Goal: Understand process/instructions

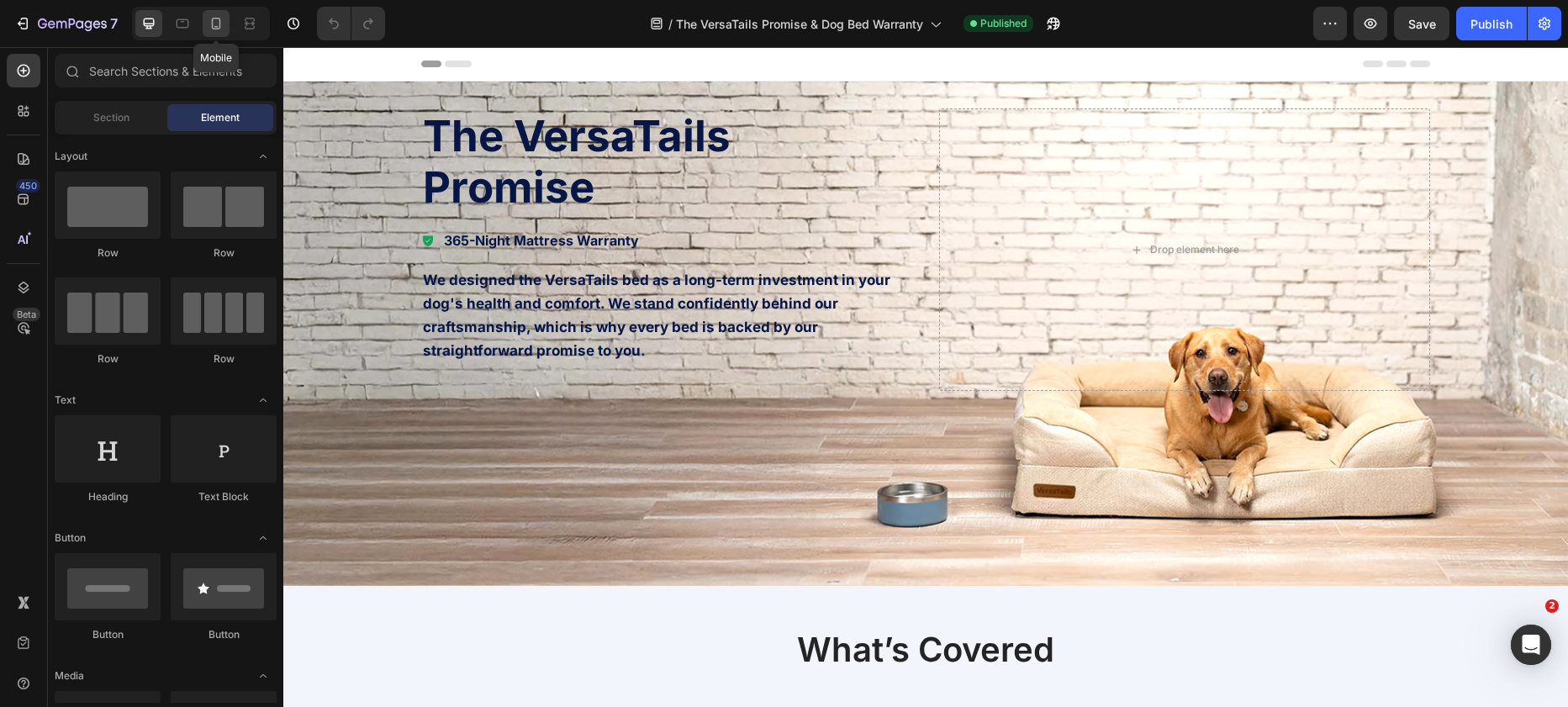
click at [216, 26] on icon at bounding box center [216, 27] width 4 height 2
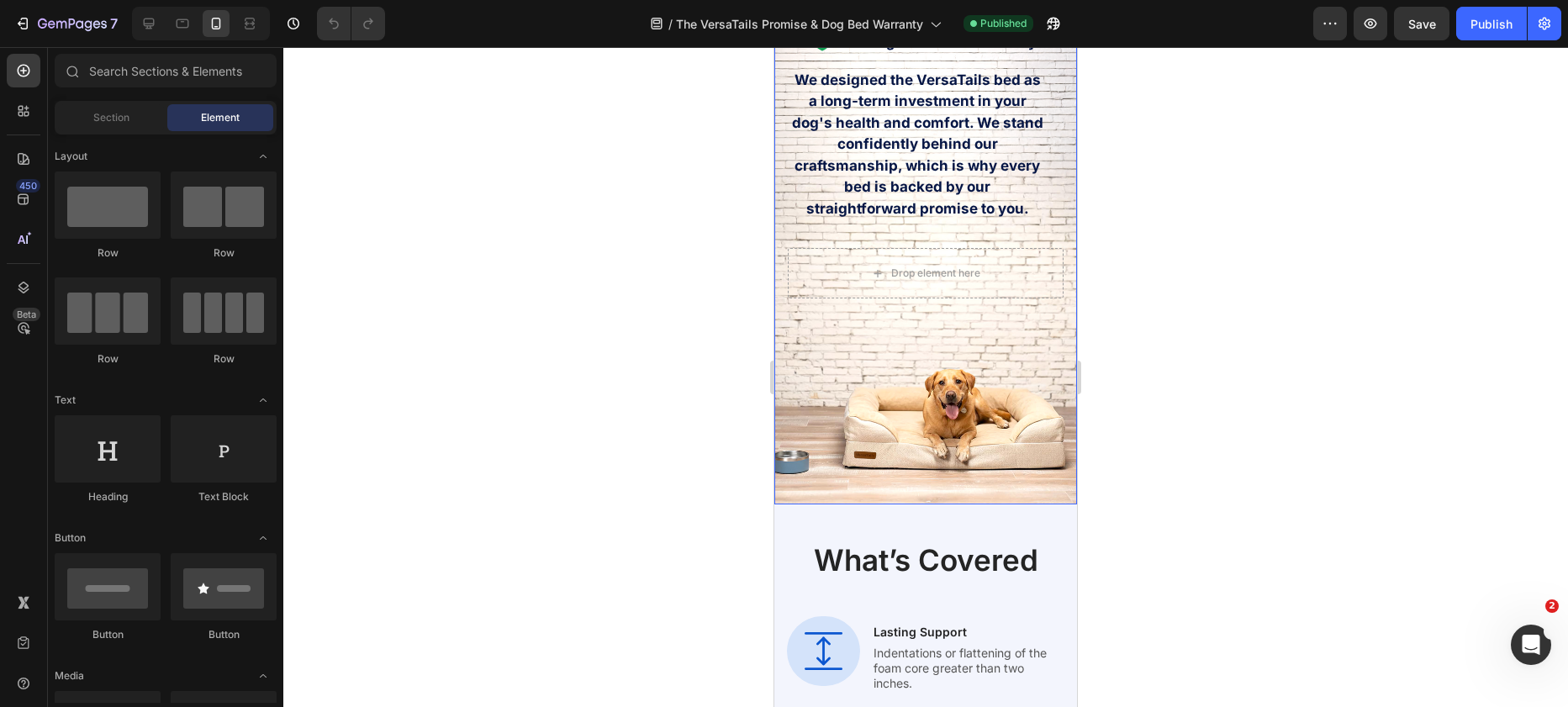
scroll to position [229, 0]
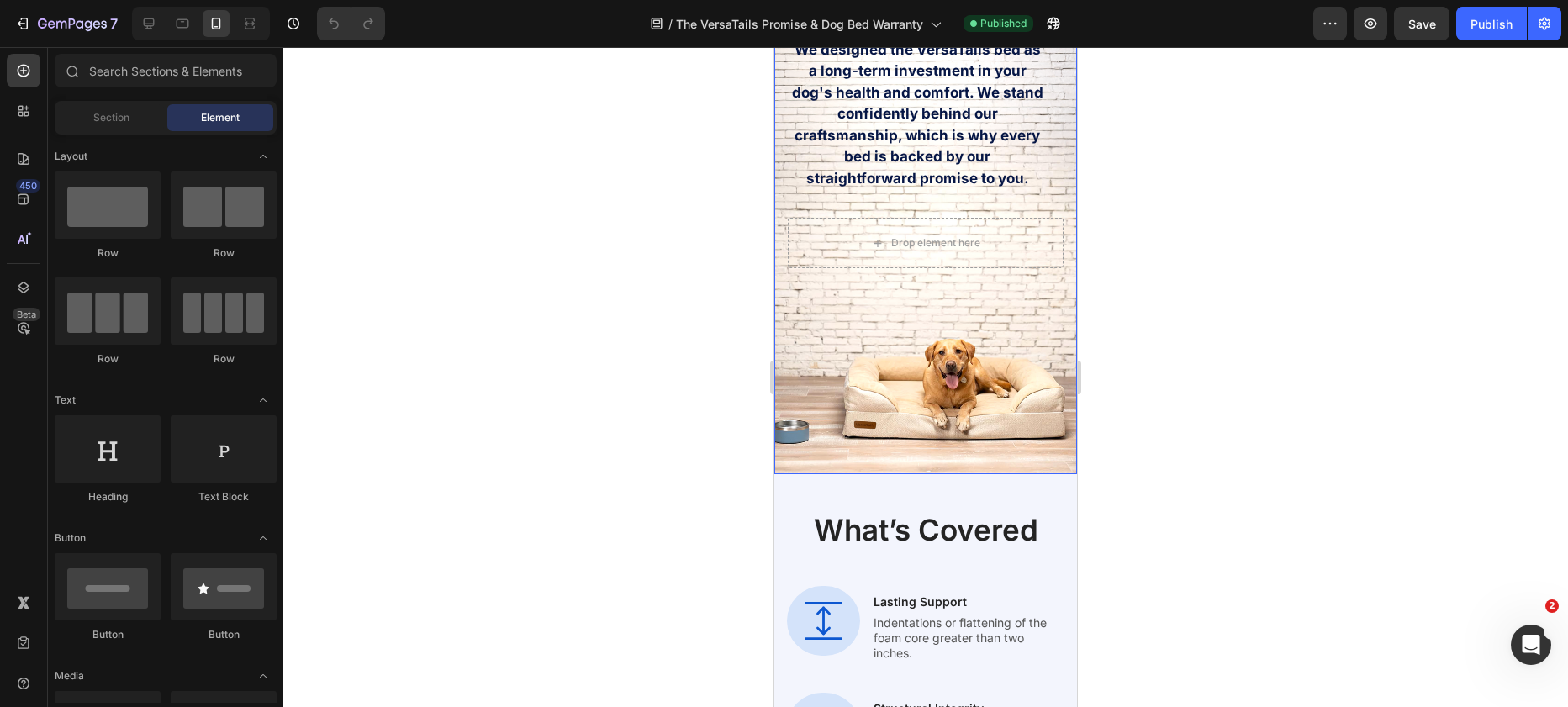
click at [932, 409] on div "Overlay" at bounding box center [926, 176] width 303 height 594
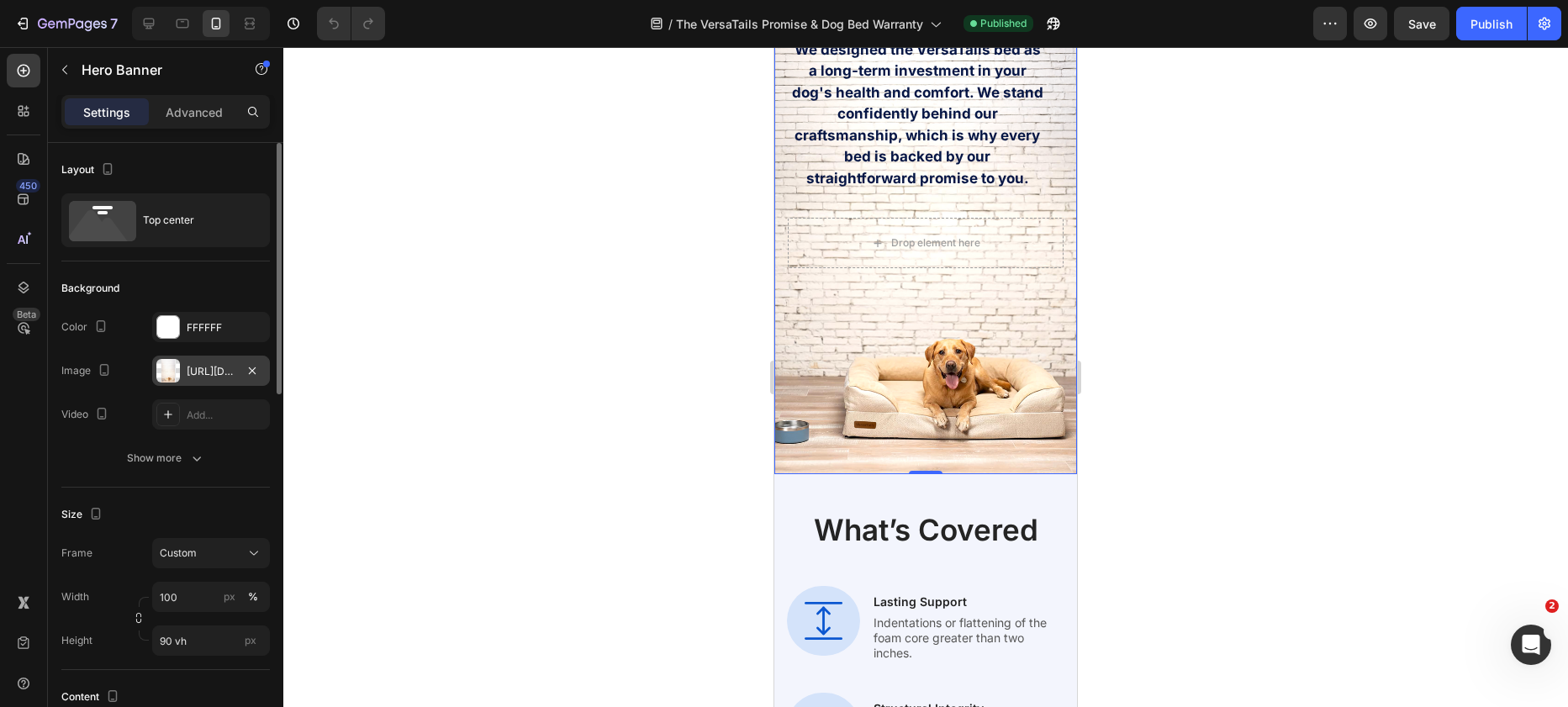
click at [231, 370] on div "https://cdn.shopify.com/s/files/1/0928/4570/3533/files/gempages_572646440199783…" at bounding box center [210, 372] width 48 height 15
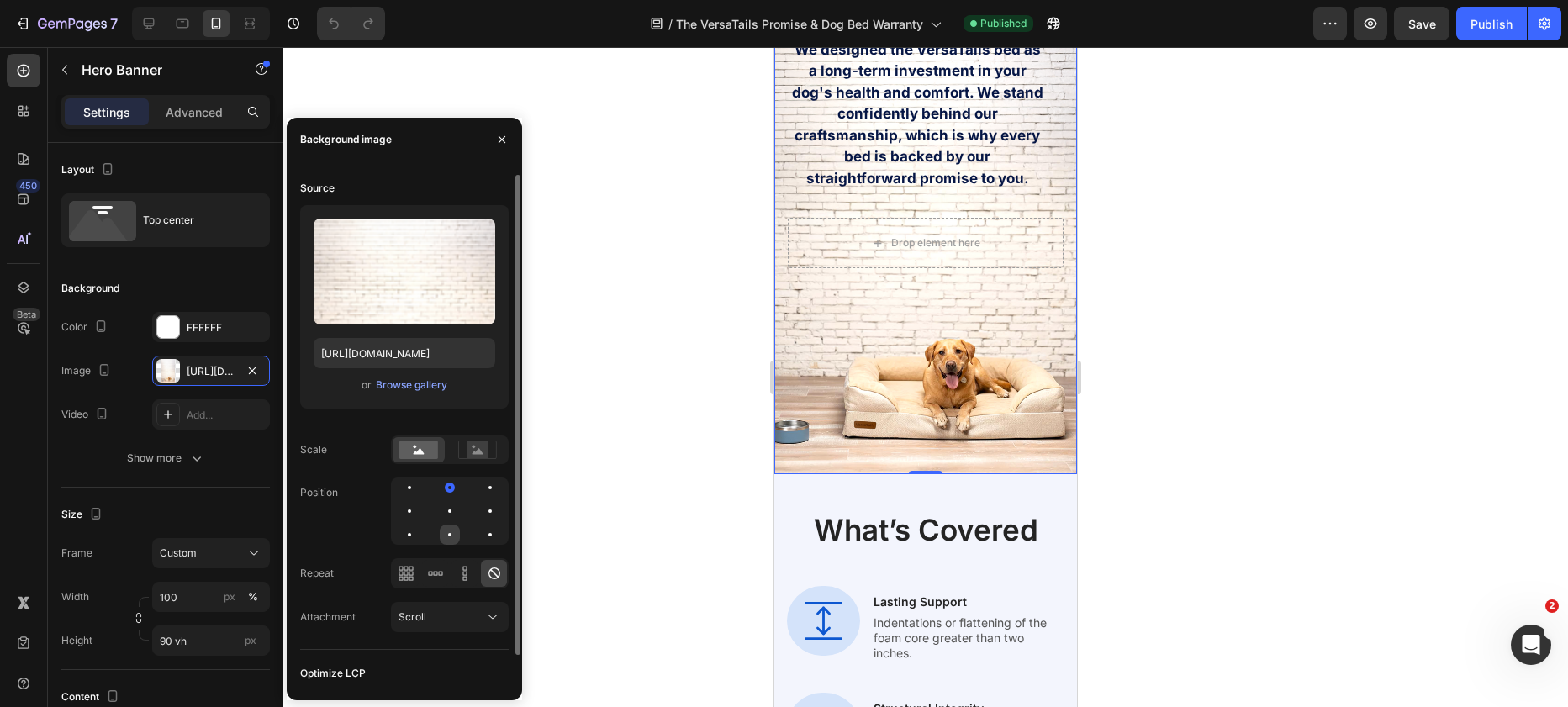
click at [456, 534] on div at bounding box center [450, 534] width 20 height 20
click at [456, 535] on div at bounding box center [450, 534] width 20 height 20
click at [455, 497] on div at bounding box center [450, 488] width 20 height 20
click at [454, 507] on div at bounding box center [450, 511] width 20 height 20
click at [450, 534] on div at bounding box center [450, 535] width 4 height 4
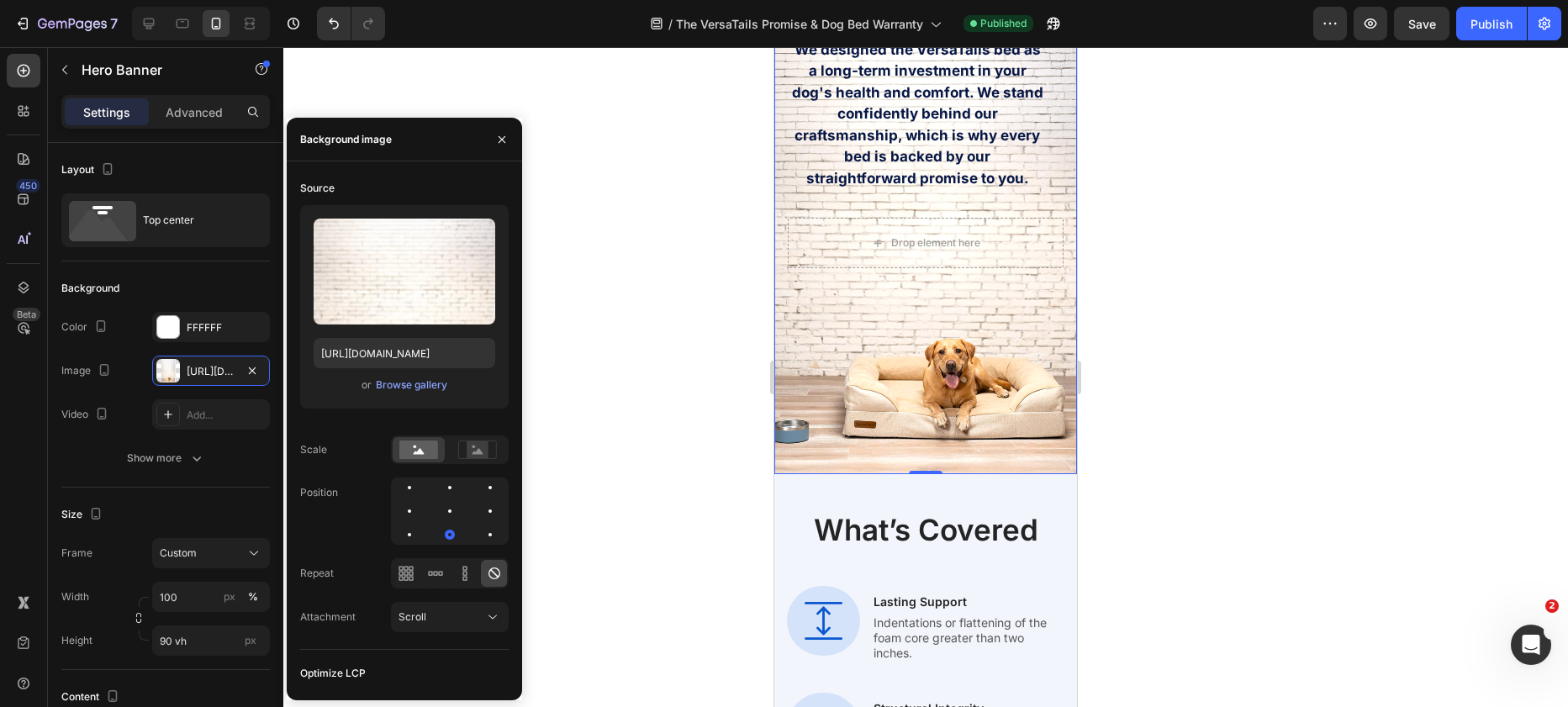
click at [547, 350] on div at bounding box center [926, 378] width 1285 height 660
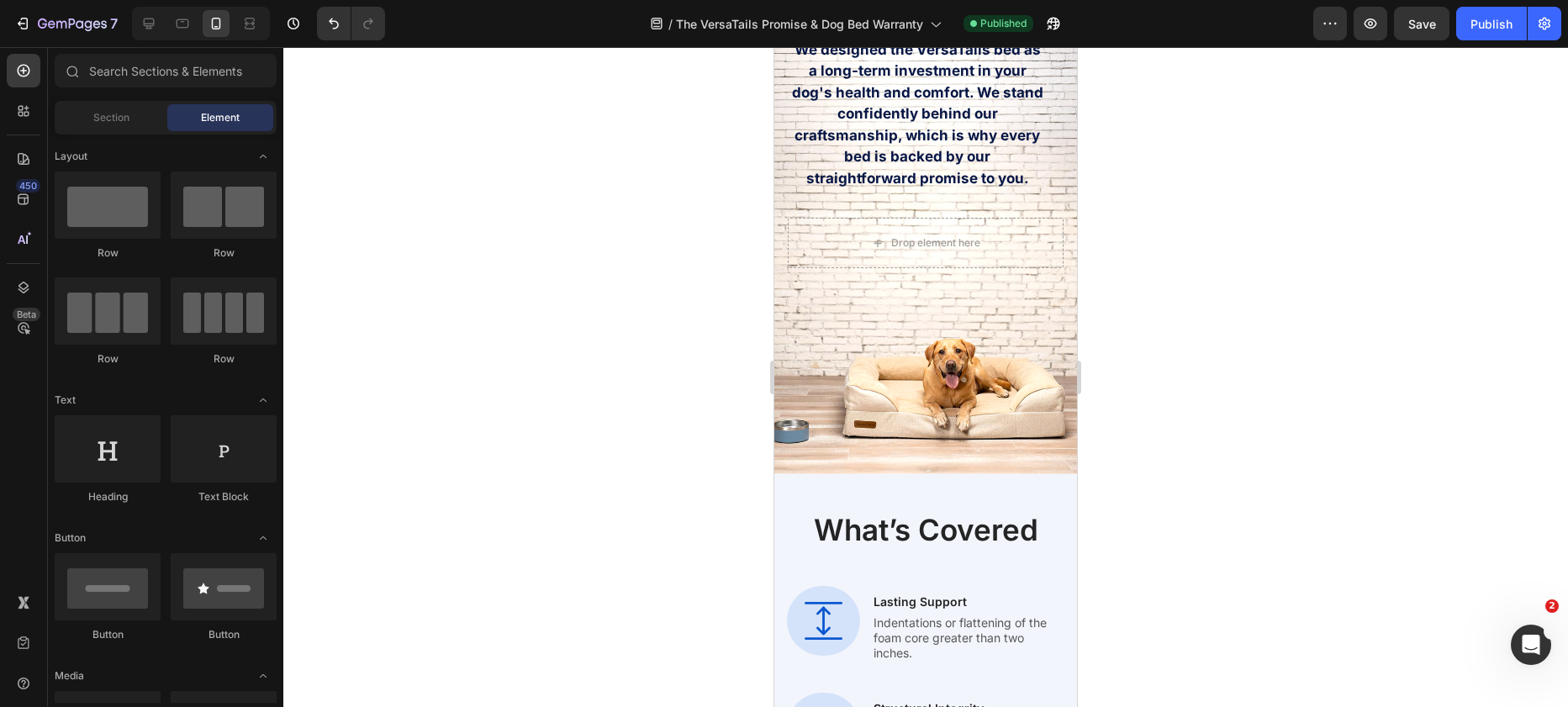
click at [1339, 174] on div at bounding box center [926, 378] width 1285 height 660
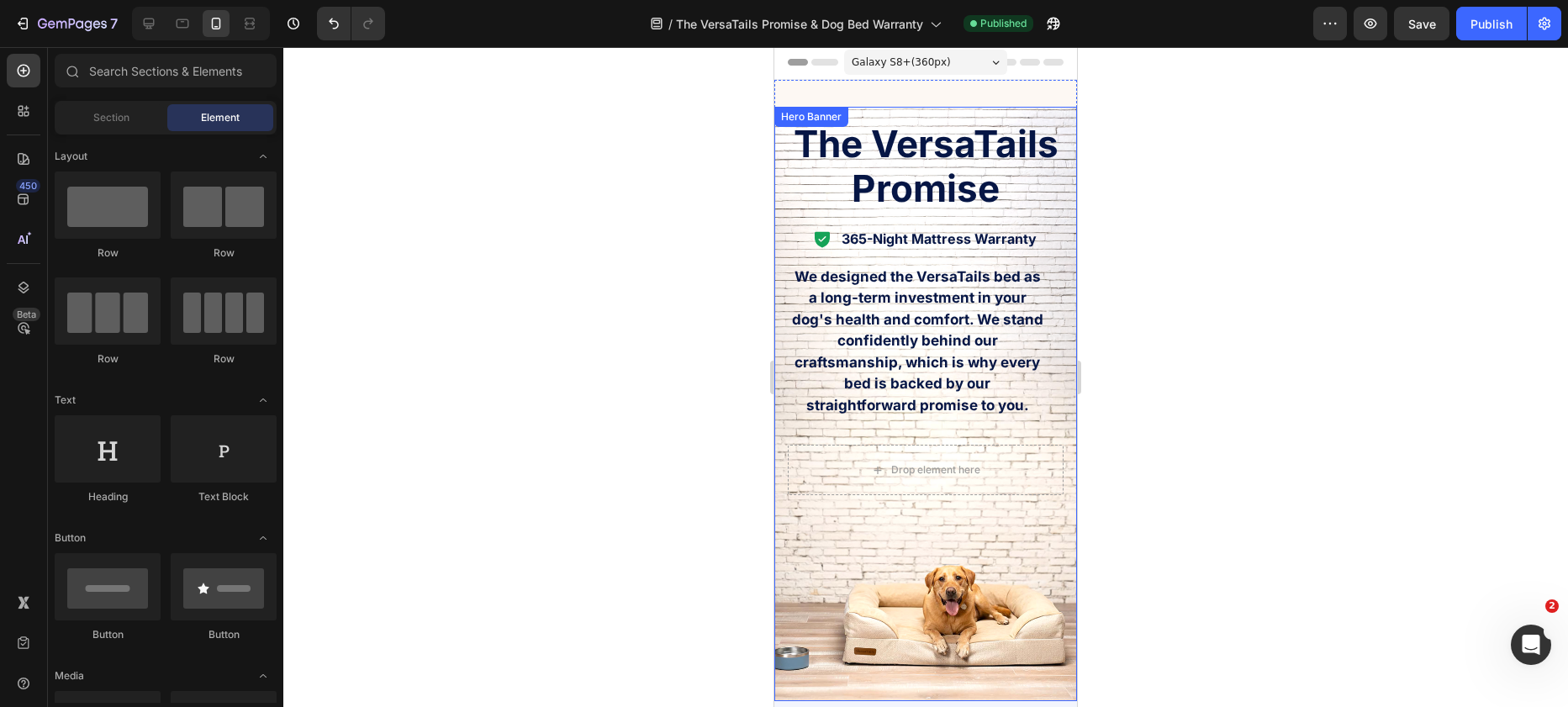
scroll to position [0, 0]
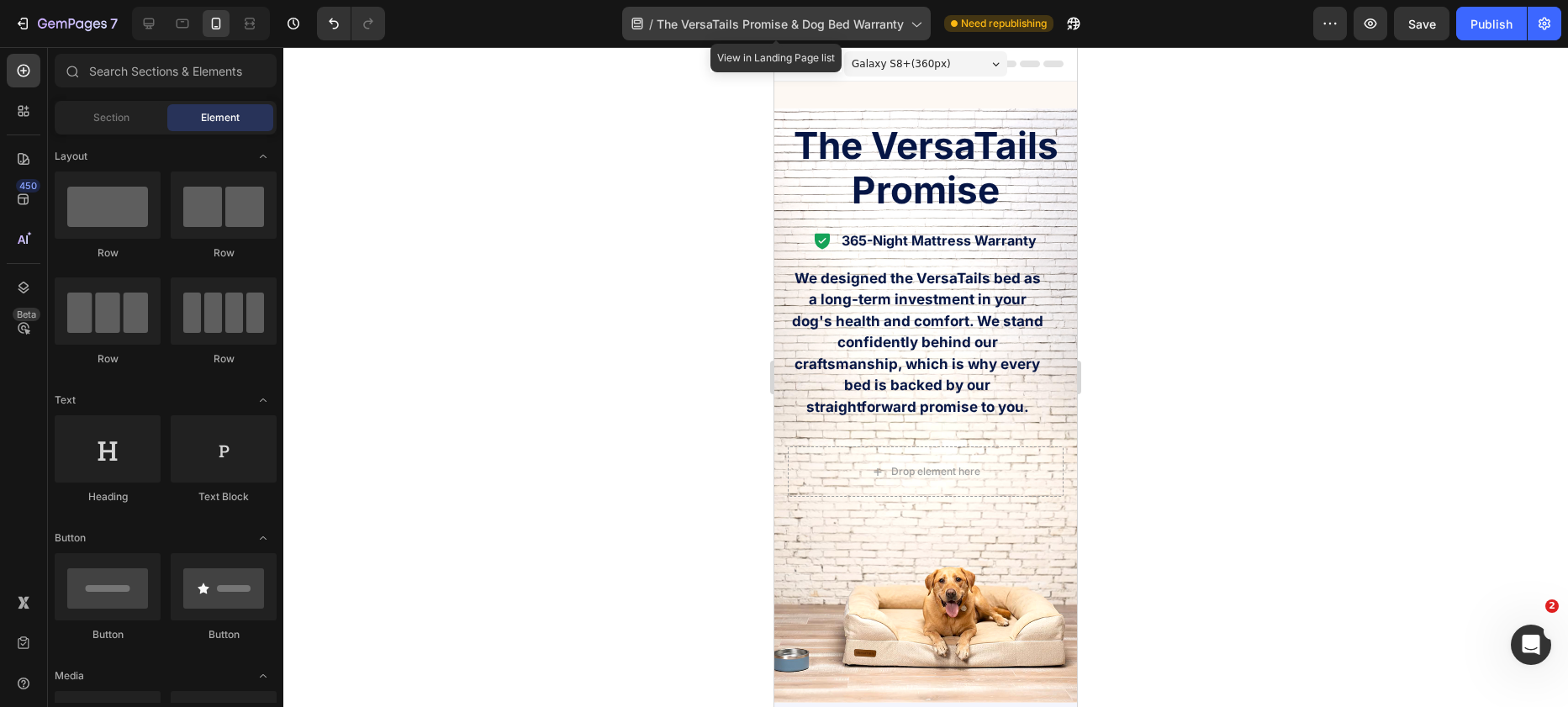
click at [793, 28] on span "The VersaTails Promise & Dog Bed Warranty" at bounding box center [780, 24] width 247 height 18
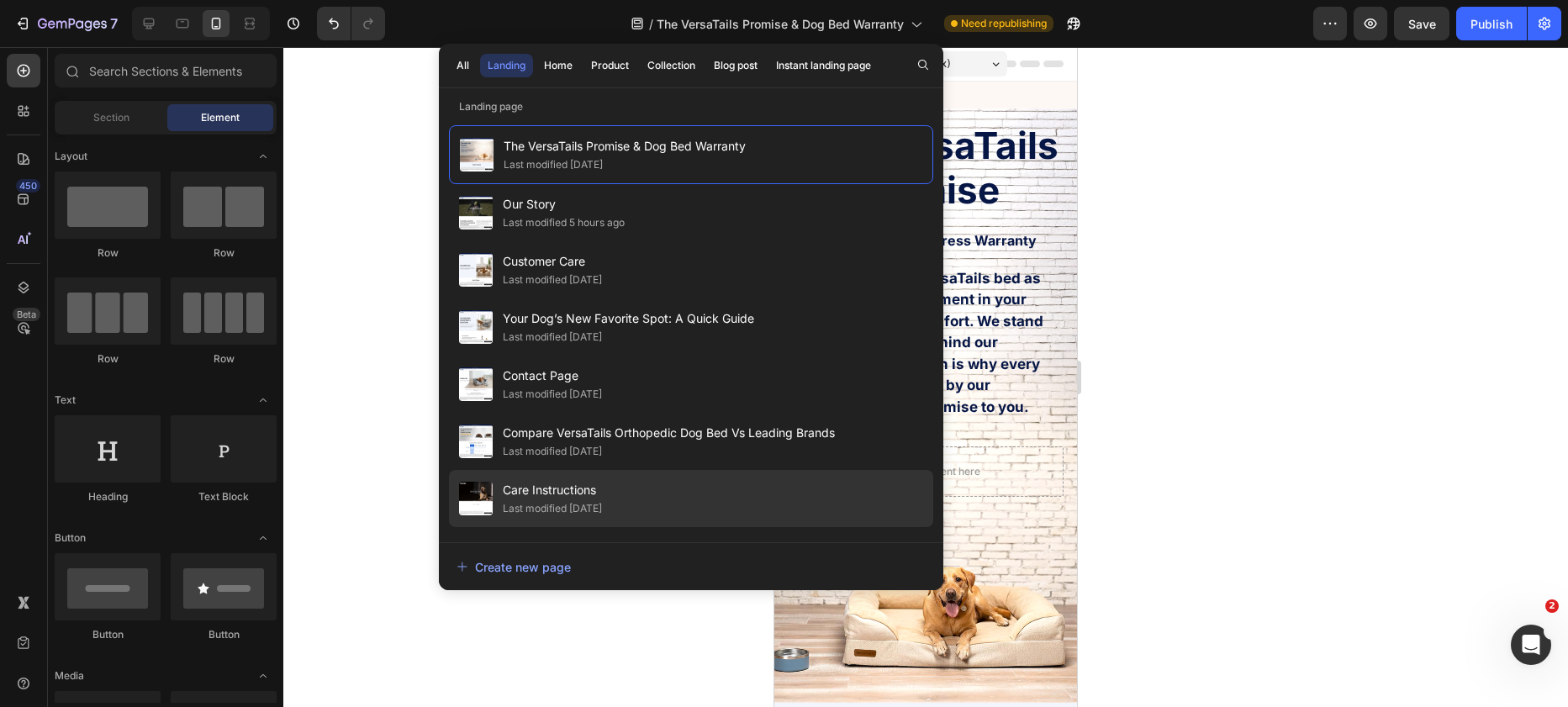
click at [534, 493] on span "Care Instructions" at bounding box center [552, 490] width 99 height 20
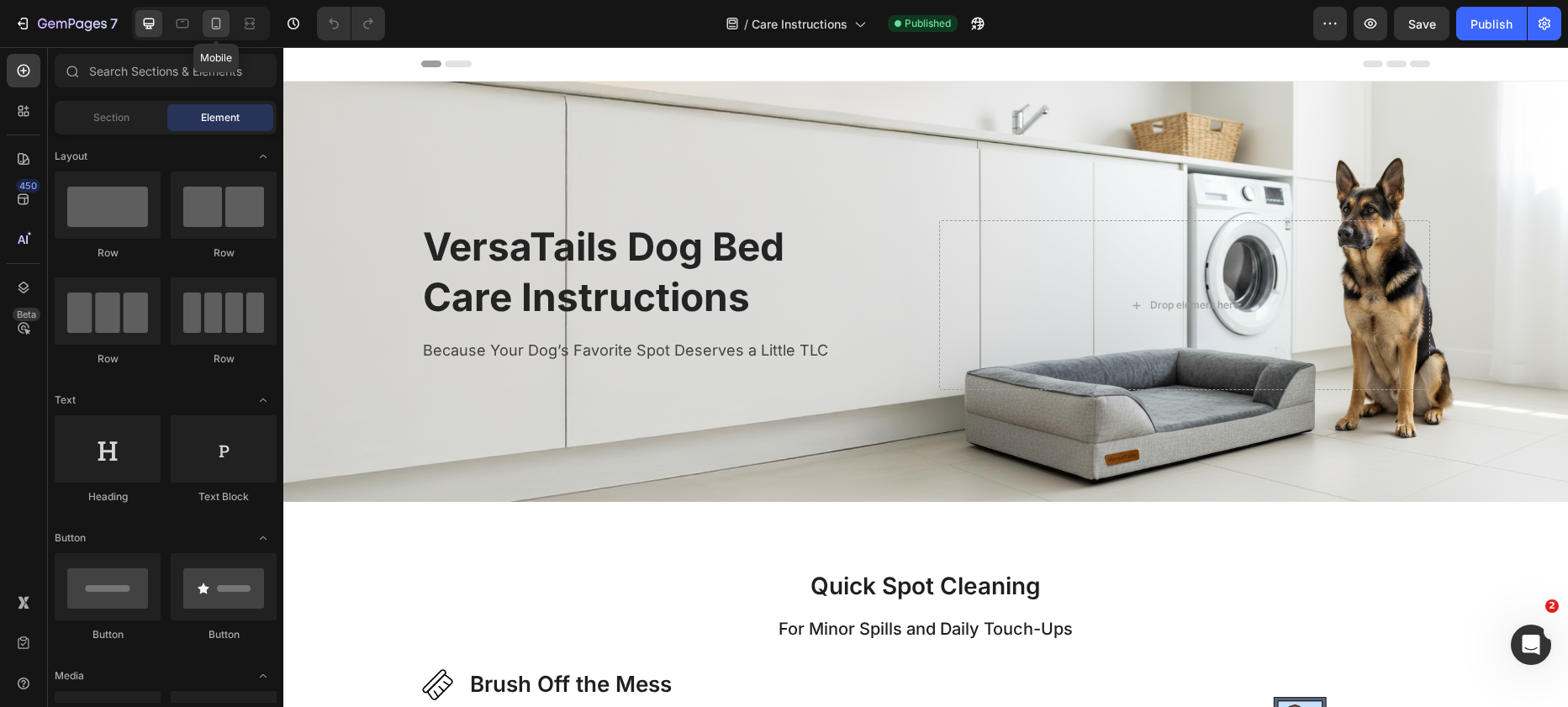
click at [216, 19] on icon at bounding box center [216, 23] width 17 height 17
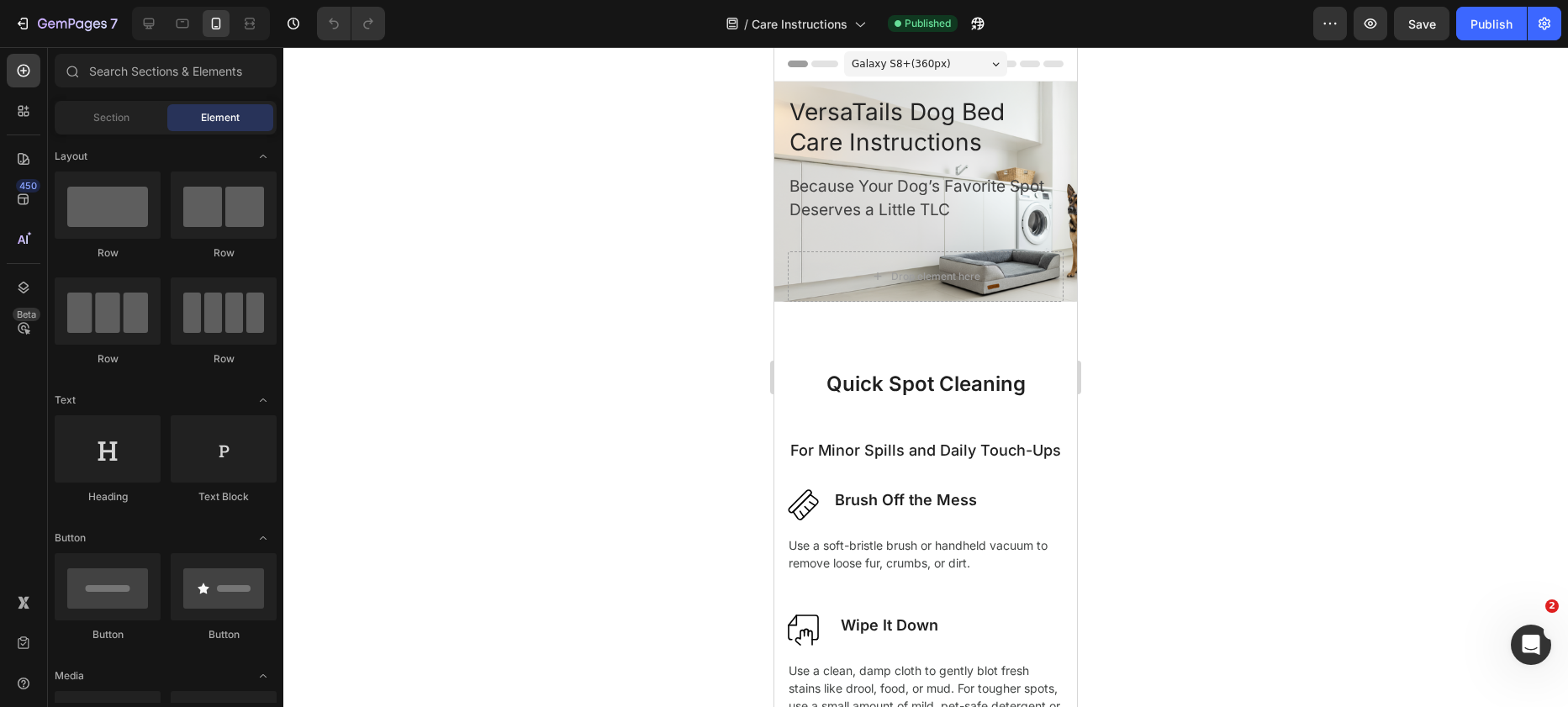
click at [927, 65] on span "Galaxy S8+ ( 360 px)" at bounding box center [901, 63] width 99 height 17
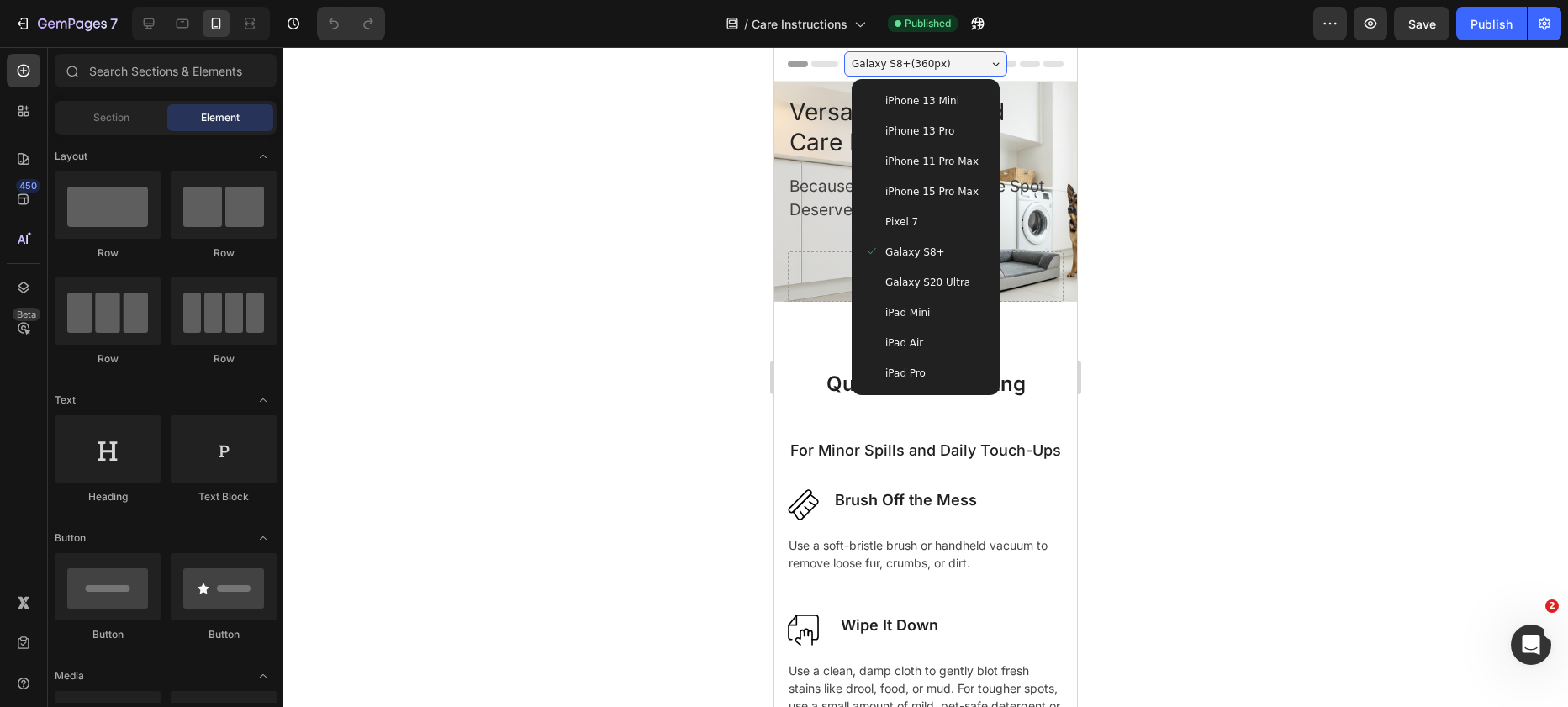
click at [937, 112] on div "iPhone 13 Mini" at bounding box center [925, 100] width 135 height 30
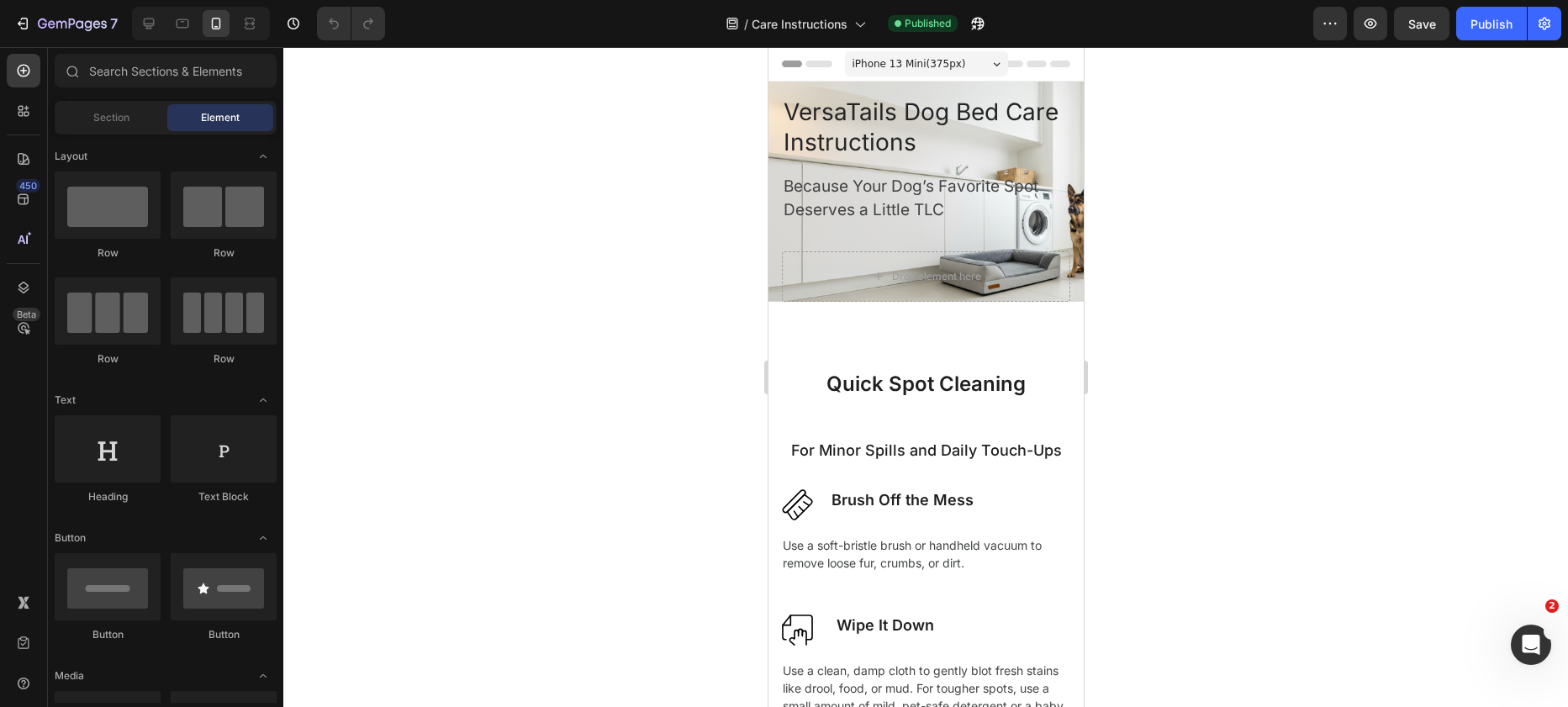
click at [974, 65] on div "iPhone 13 Mini ( 375 px)" at bounding box center [925, 63] width 163 height 26
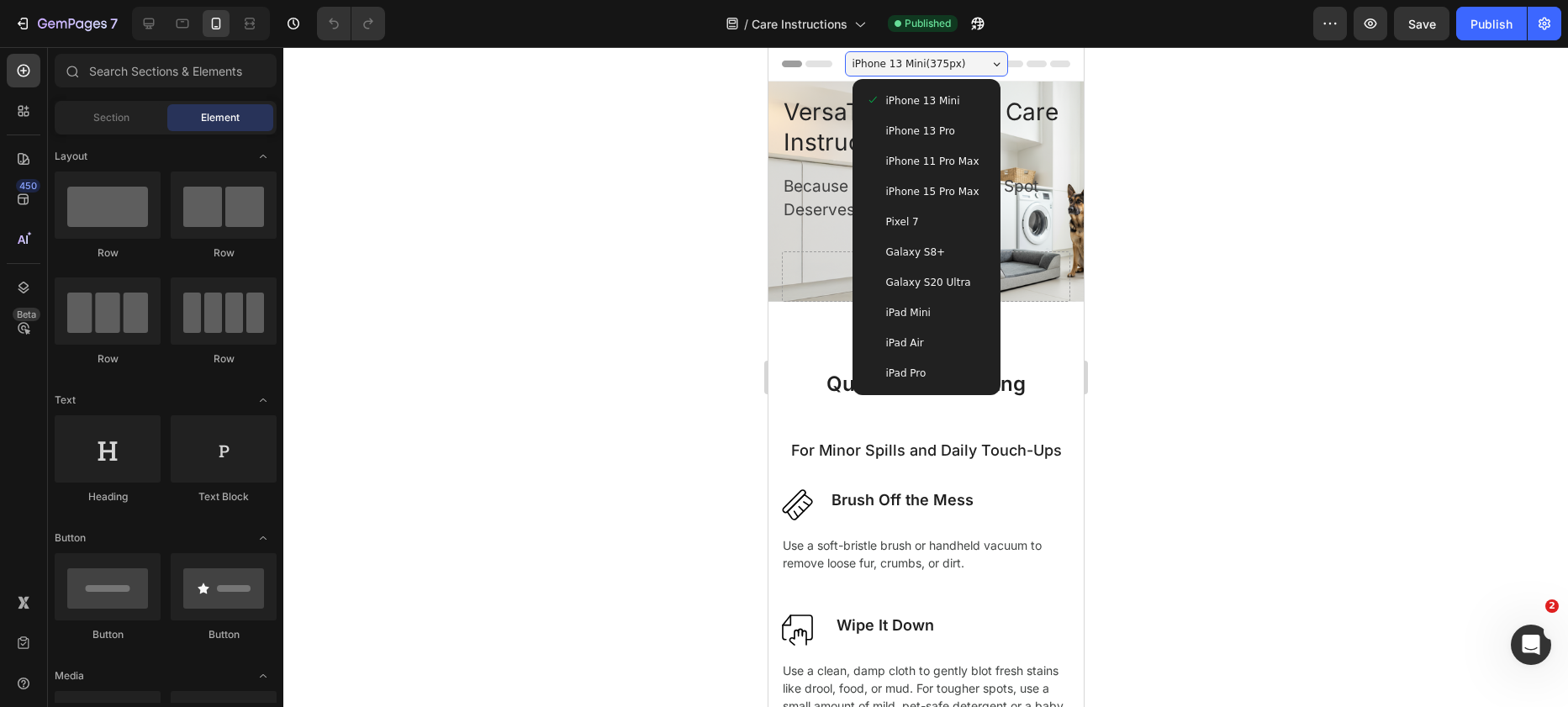
click at [965, 121] on div "iPhone 13 Pro" at bounding box center [925, 131] width 135 height 30
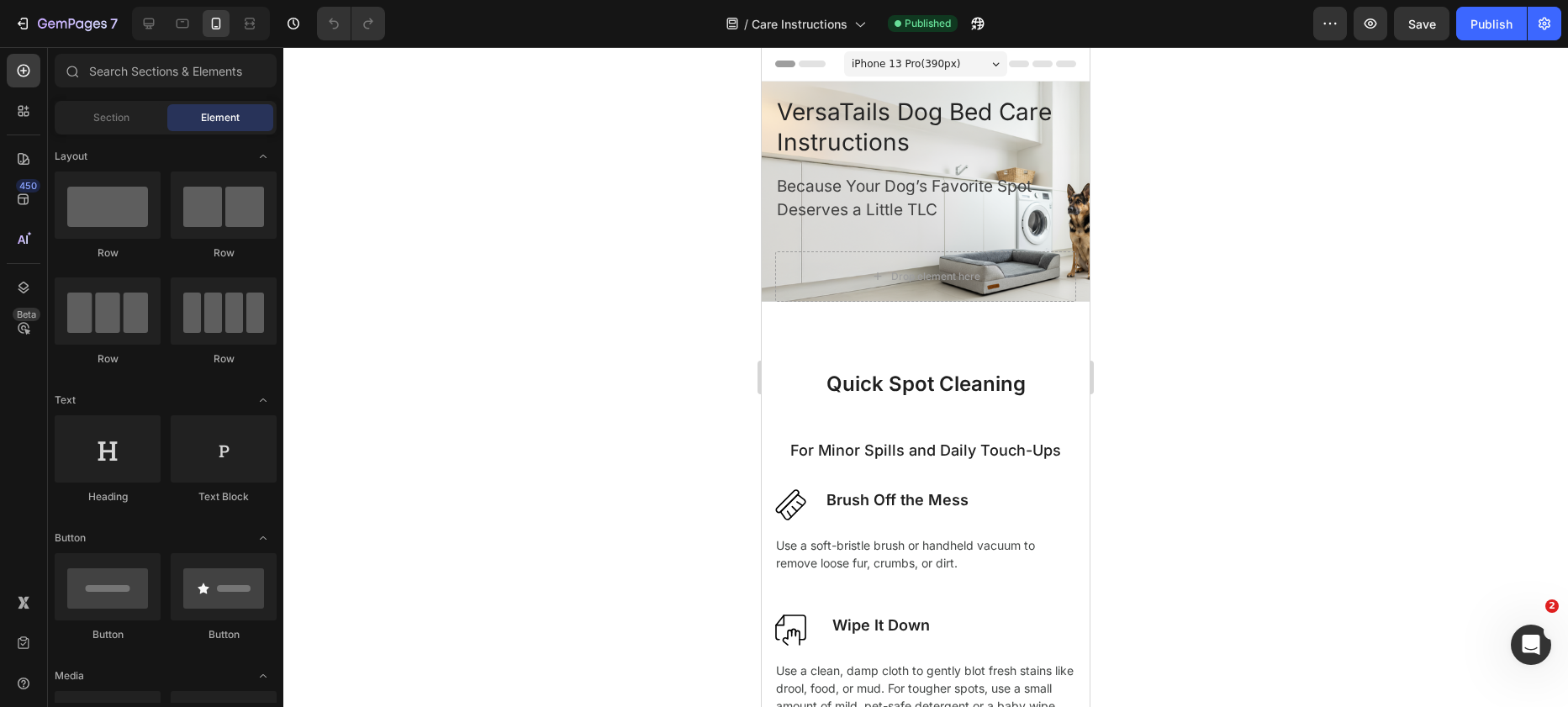
click at [976, 77] on div "iPhone 13 Pro ( 390 px) iPhone 13 Mini iPhone 13 Pro iPhone 11 Pro Max iPhone 1…" at bounding box center [925, 65] width 163 height 33
click at [978, 71] on div "iPhone 13 Pro ( 390 px)" at bounding box center [925, 63] width 163 height 26
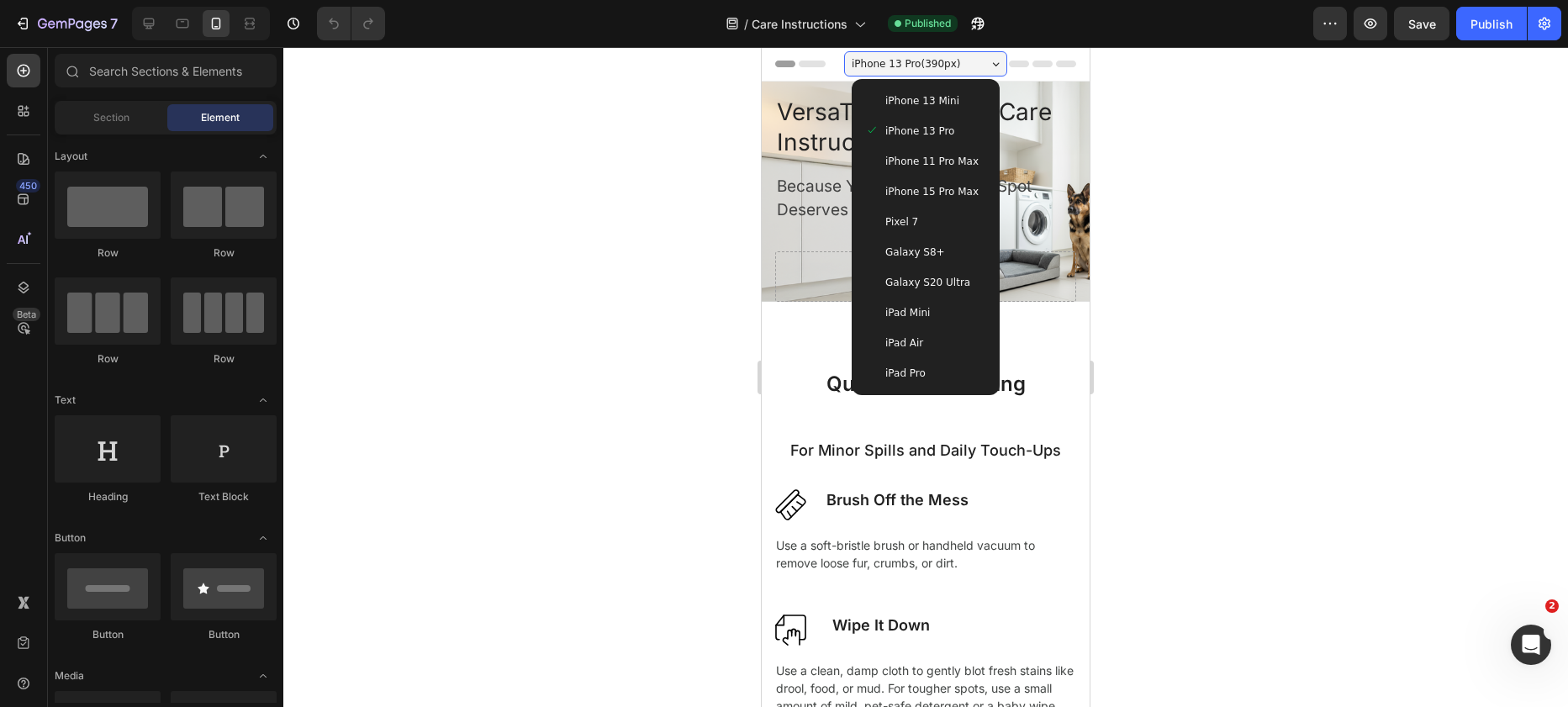
click at [964, 158] on span "iPhone 11 Pro Max" at bounding box center [932, 161] width 93 height 17
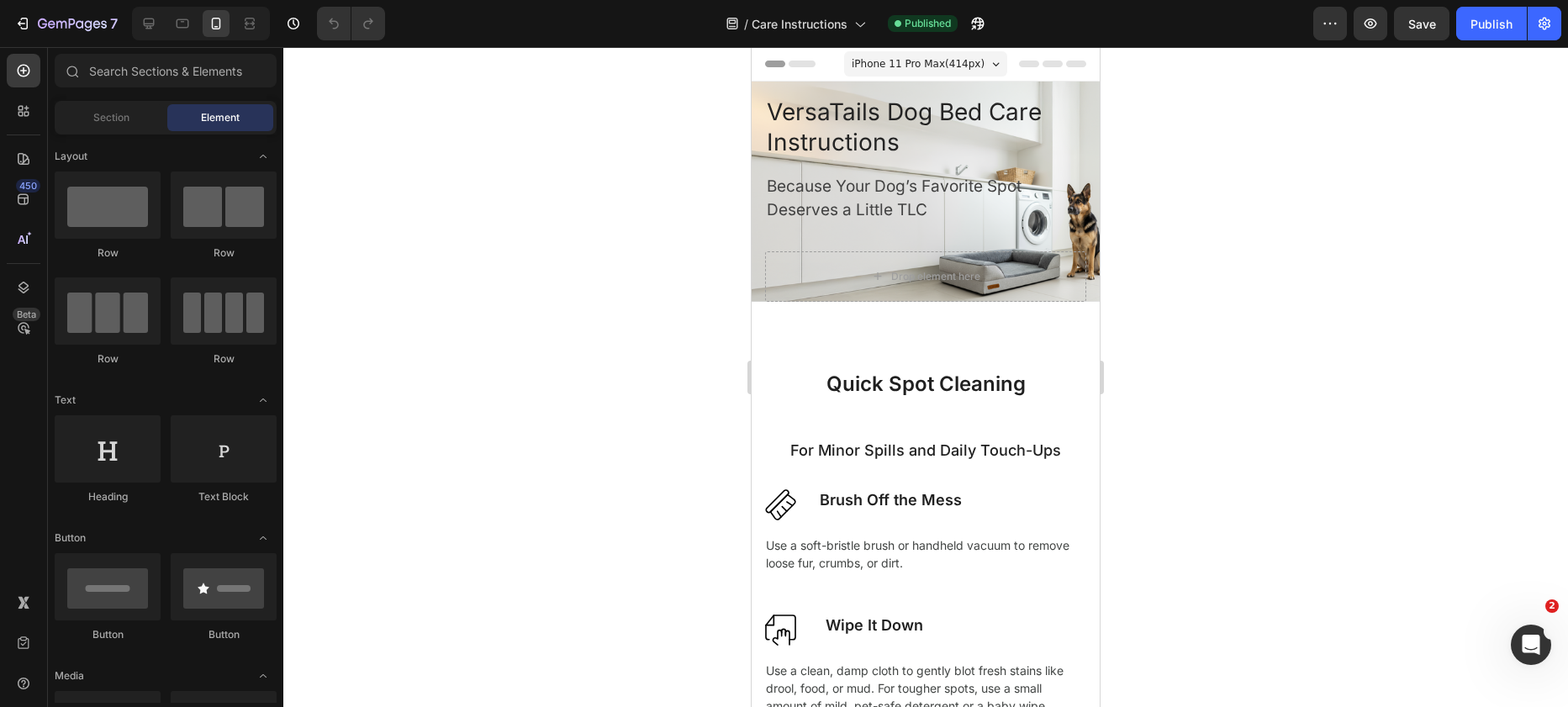
click at [971, 70] on span "iPhone 11 Pro Max ( 414 px)" at bounding box center [918, 63] width 133 height 17
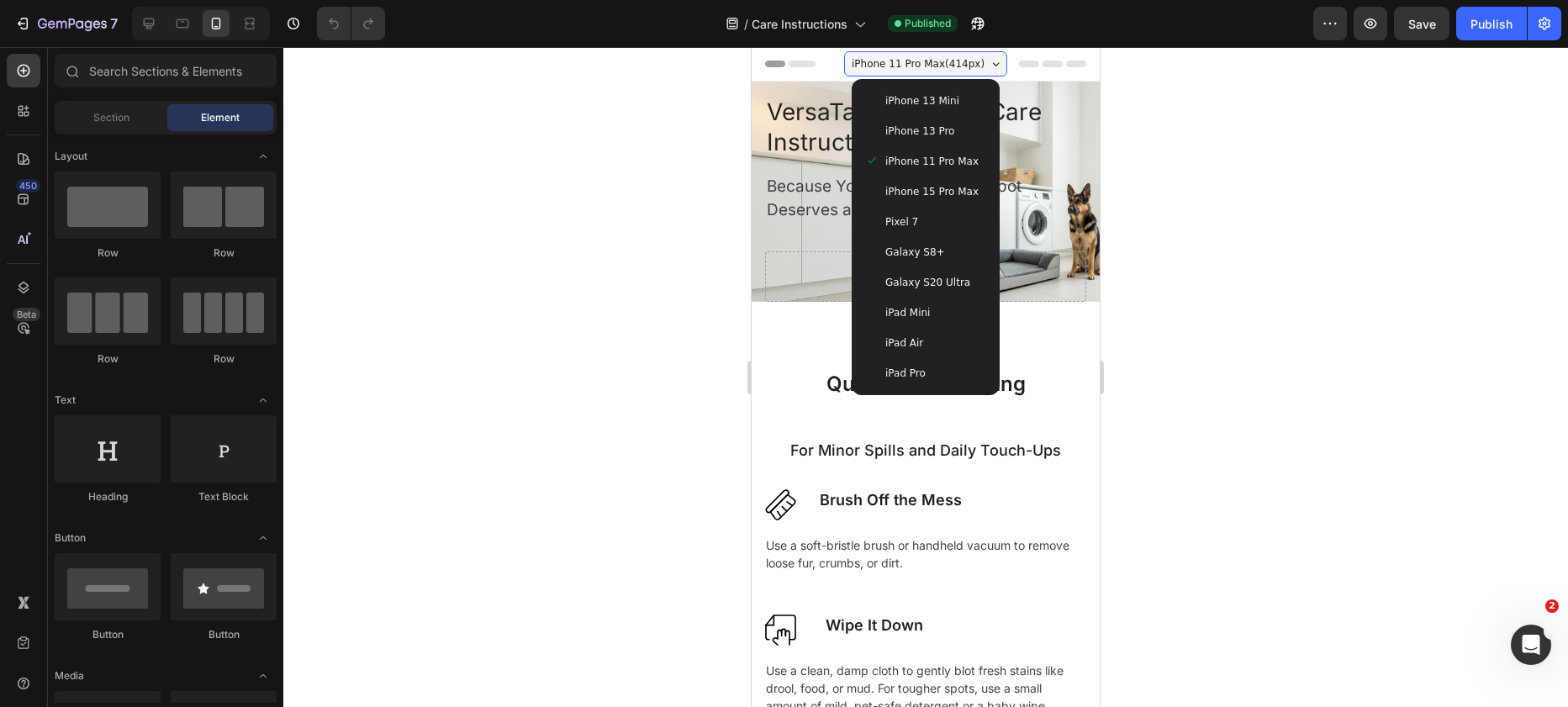
click at [955, 186] on span "iPhone 15 Pro Max" at bounding box center [932, 191] width 93 height 17
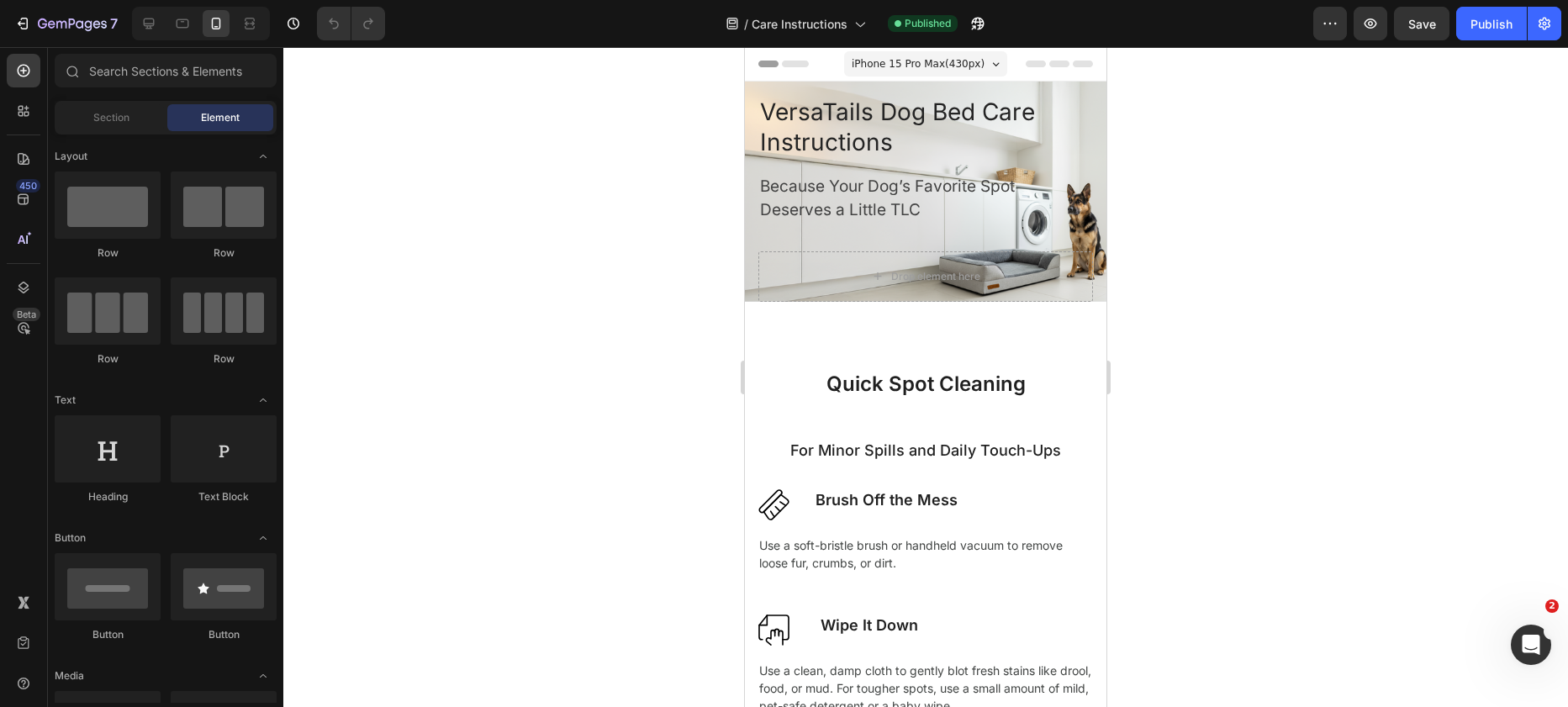
click at [980, 68] on div "iPhone 15 Pro Max ( 430 px)" at bounding box center [925, 63] width 163 height 26
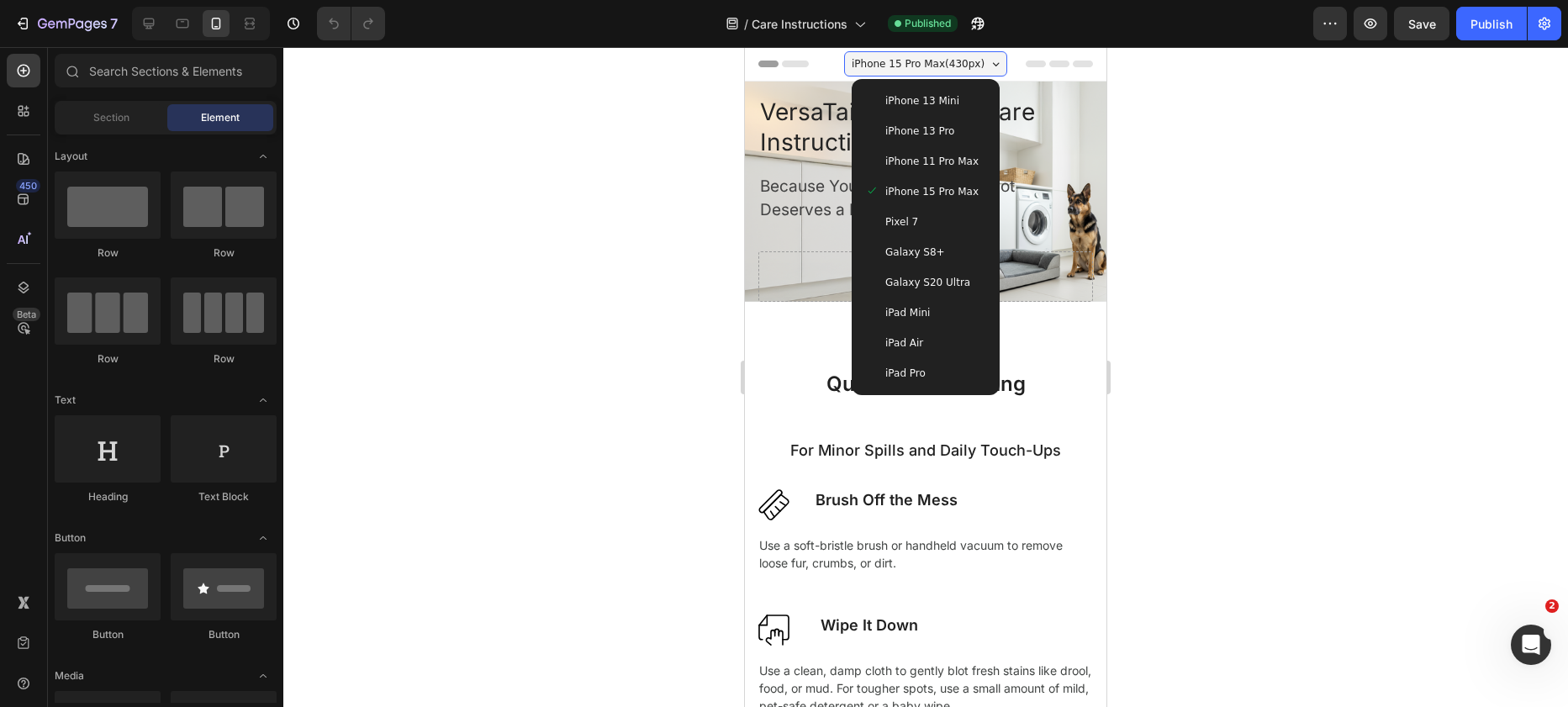
click at [946, 222] on div "Pixel 7" at bounding box center [926, 222] width 121 height 17
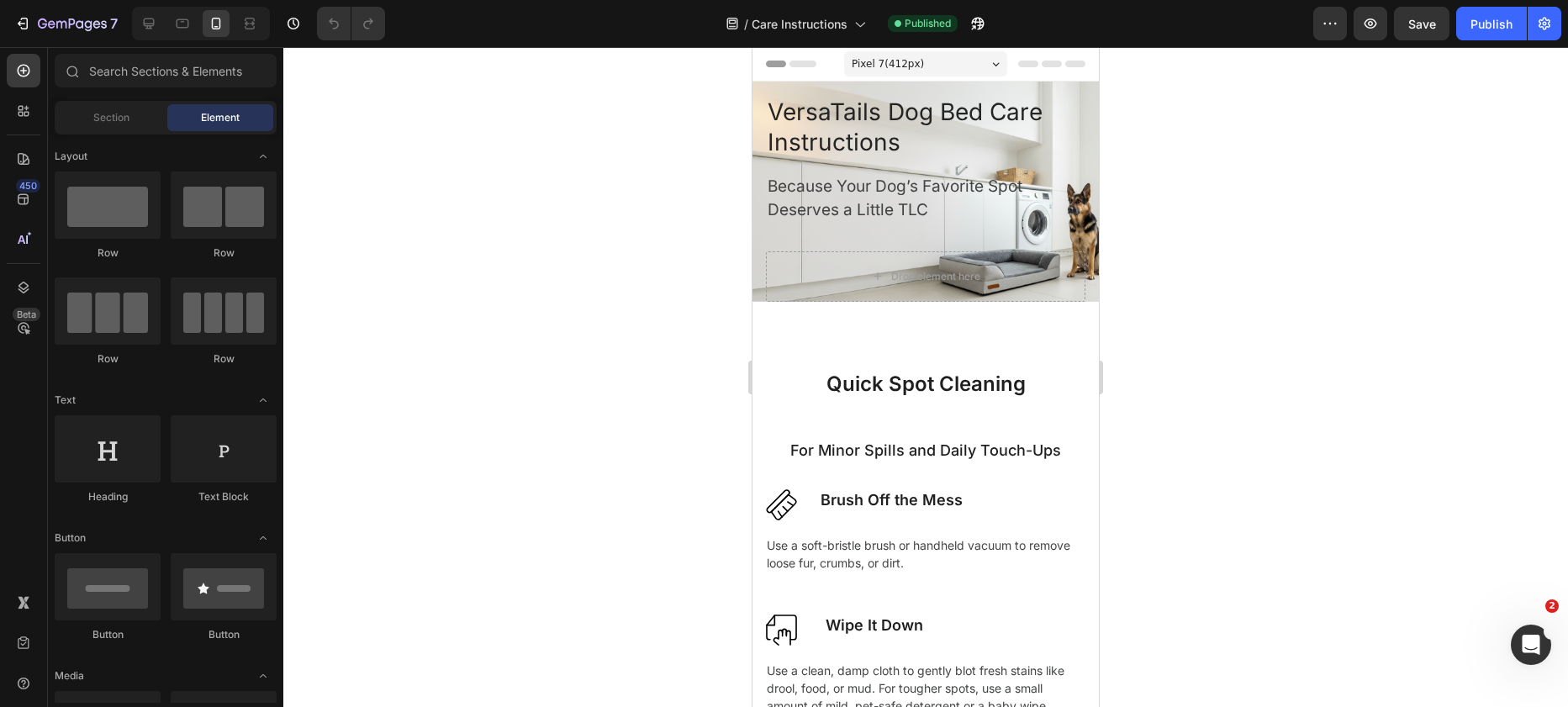
click at [971, 63] on div "Pixel 7 ( 412 px)" at bounding box center [925, 63] width 163 height 26
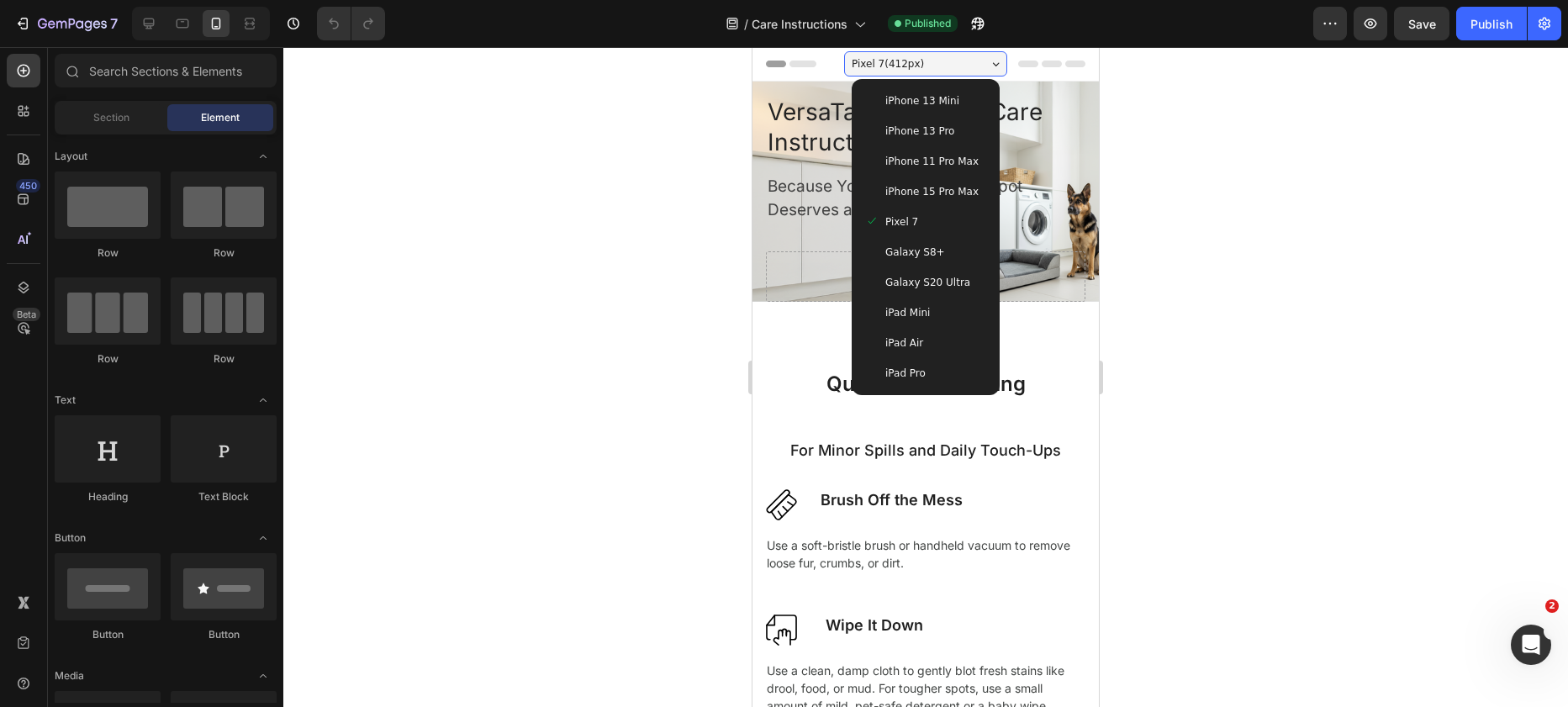
click at [930, 101] on span "iPhone 13 Mini" at bounding box center [922, 100] width 74 height 17
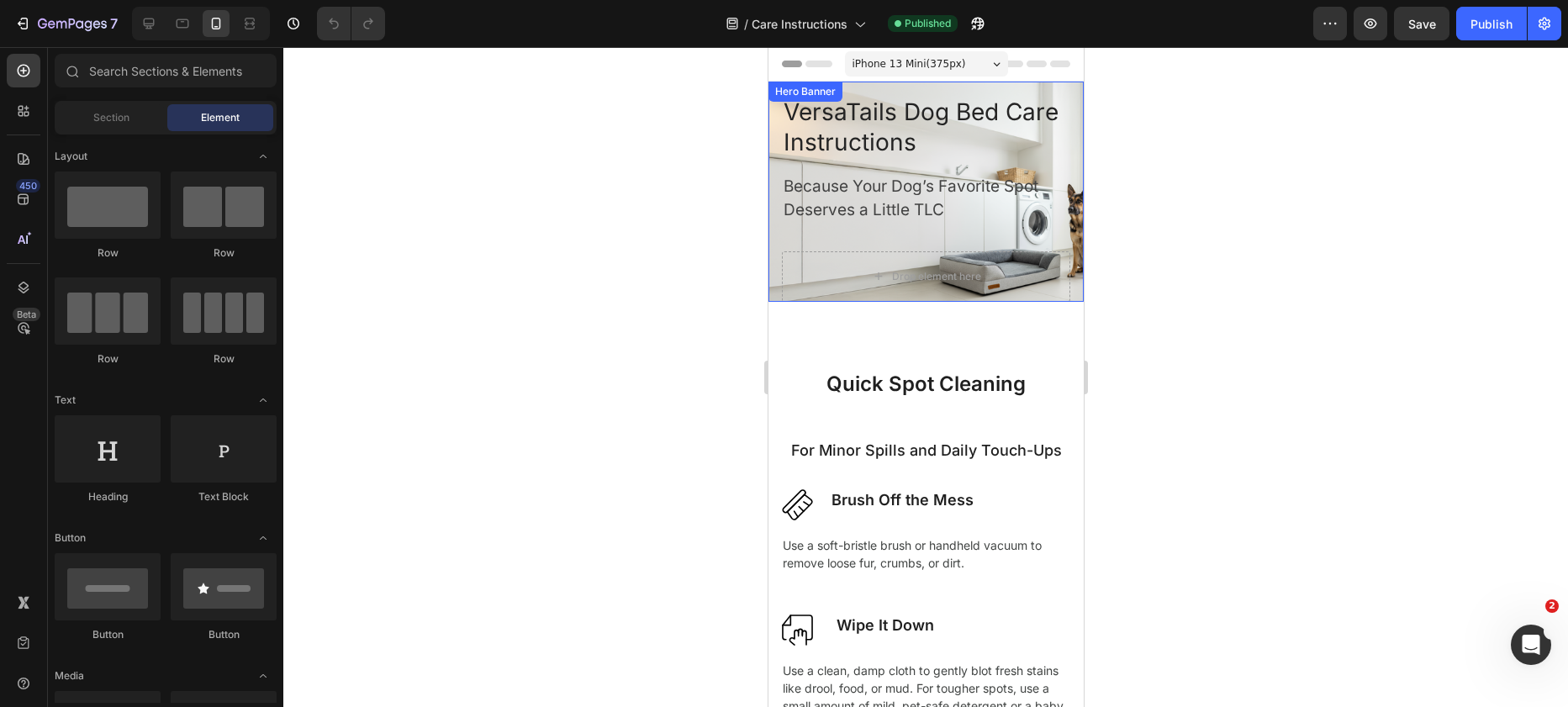
click at [1065, 158] on div "VersaTails Dog Bed Care Instructions Heading Because Your Dog’s Favorite Spot D…" at bounding box center [925, 192] width 315 height 220
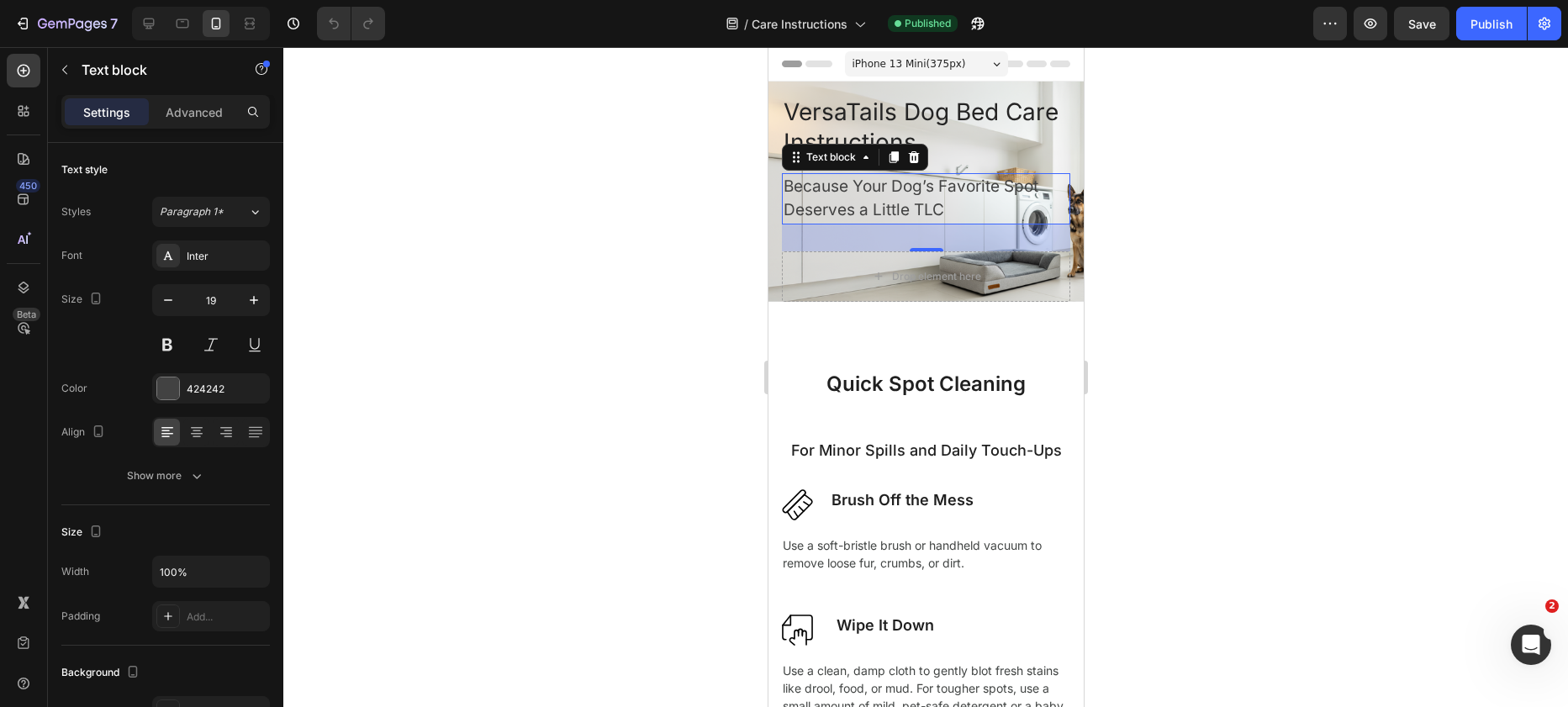
click at [990, 178] on p "Because Your Dog’s Favorite Spot Deserves a Little TLC" at bounding box center [916, 199] width 268 height 48
click at [172, 302] on icon "button" at bounding box center [168, 300] width 17 height 17
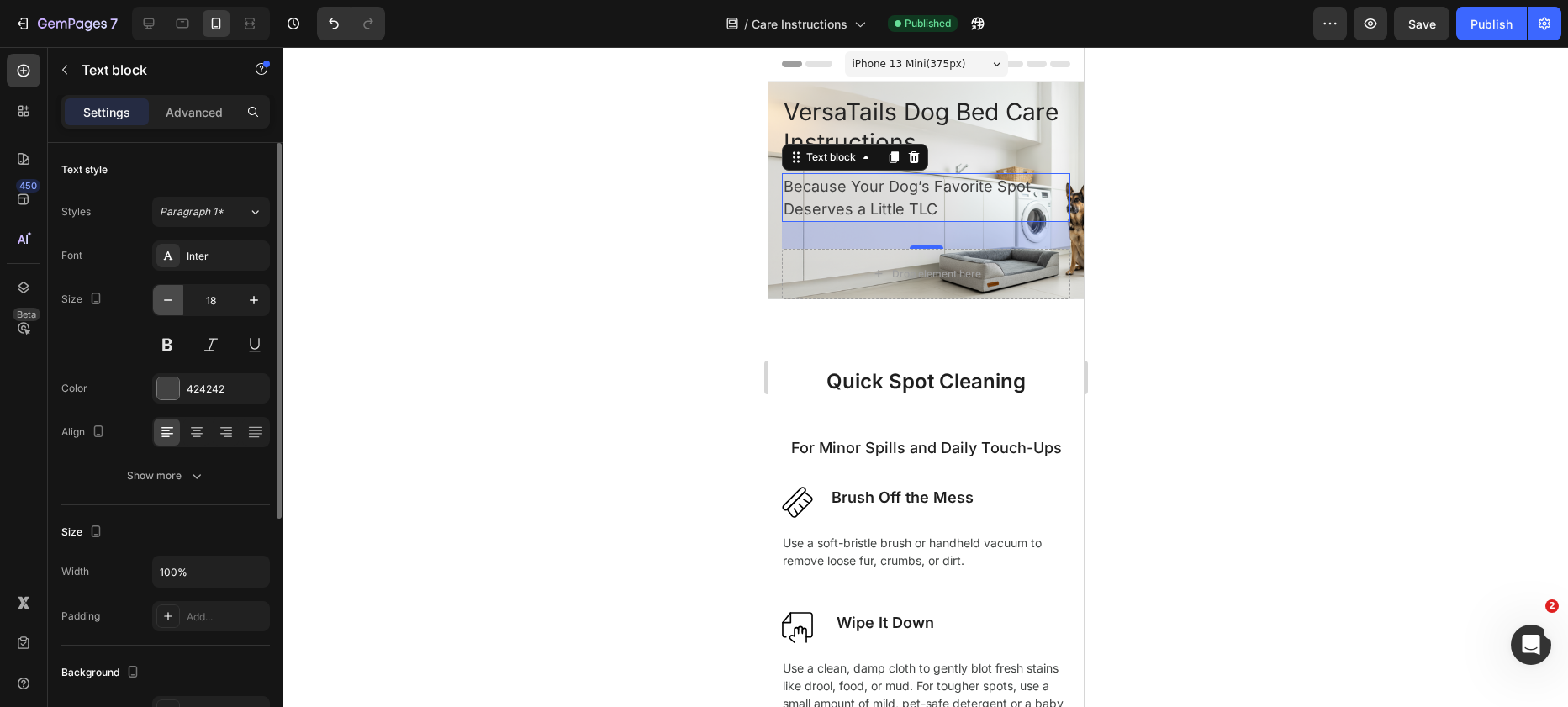
click at [173, 301] on icon "button" at bounding box center [168, 300] width 17 height 17
type input "16"
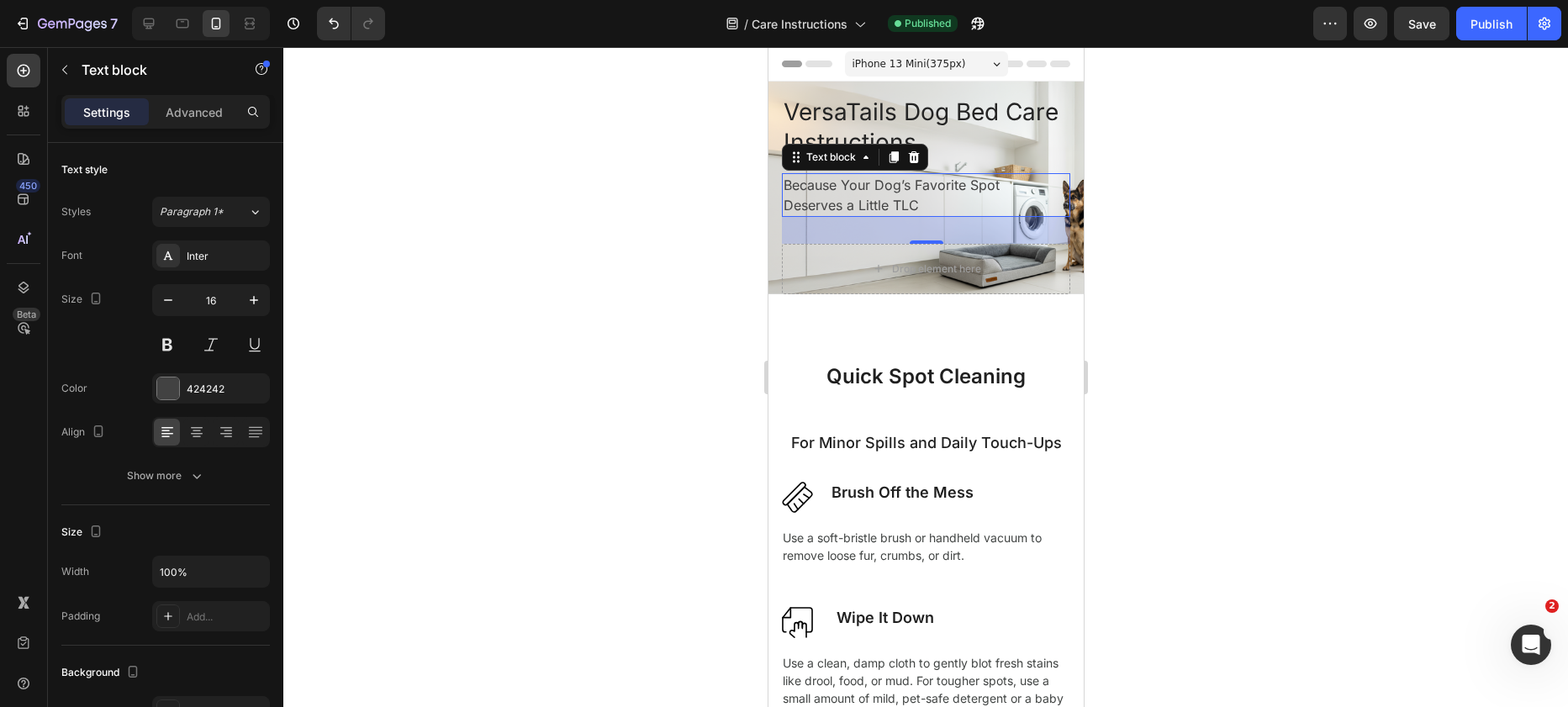
click at [460, 251] on div at bounding box center [926, 378] width 1285 height 660
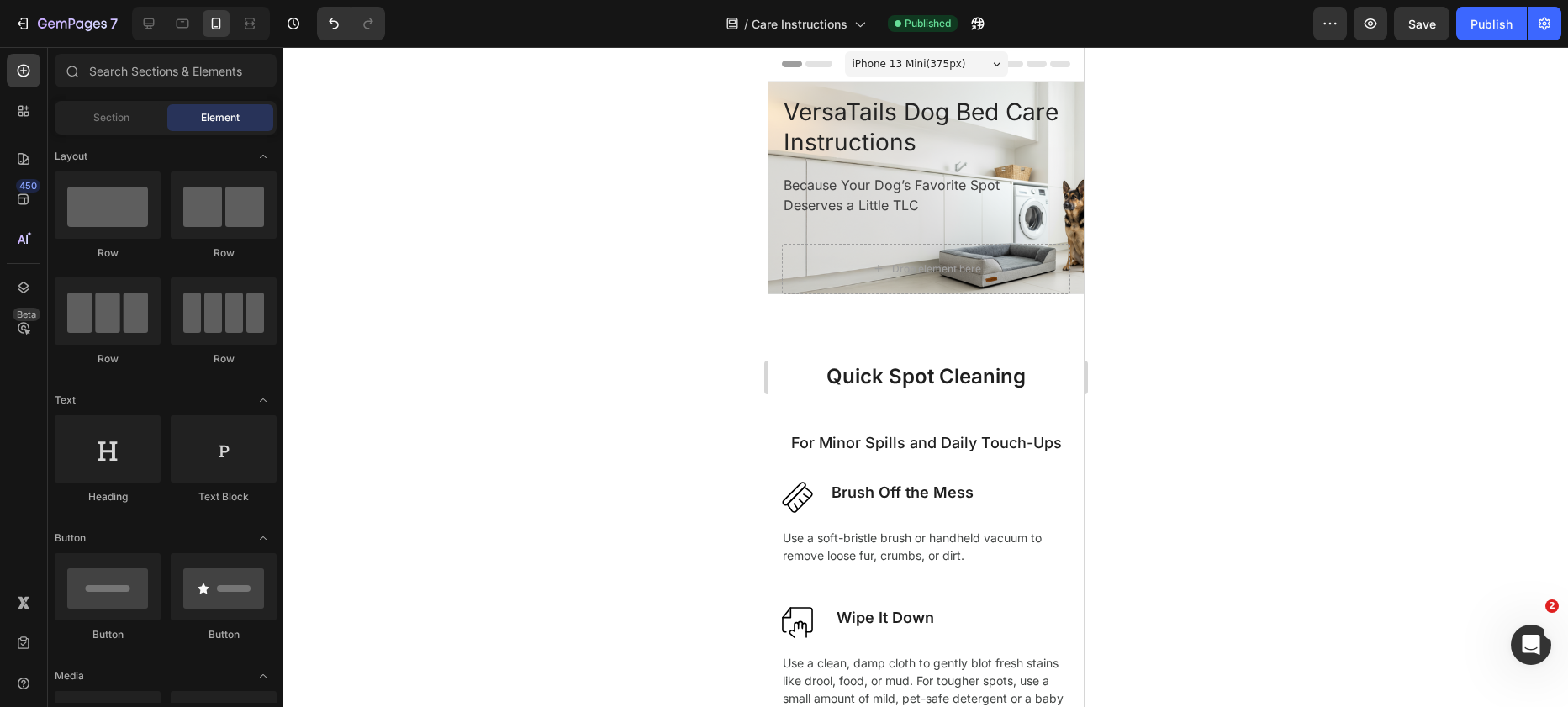
click at [959, 57] on div "iPhone 13 Mini ( 375 px)" at bounding box center [925, 63] width 163 height 26
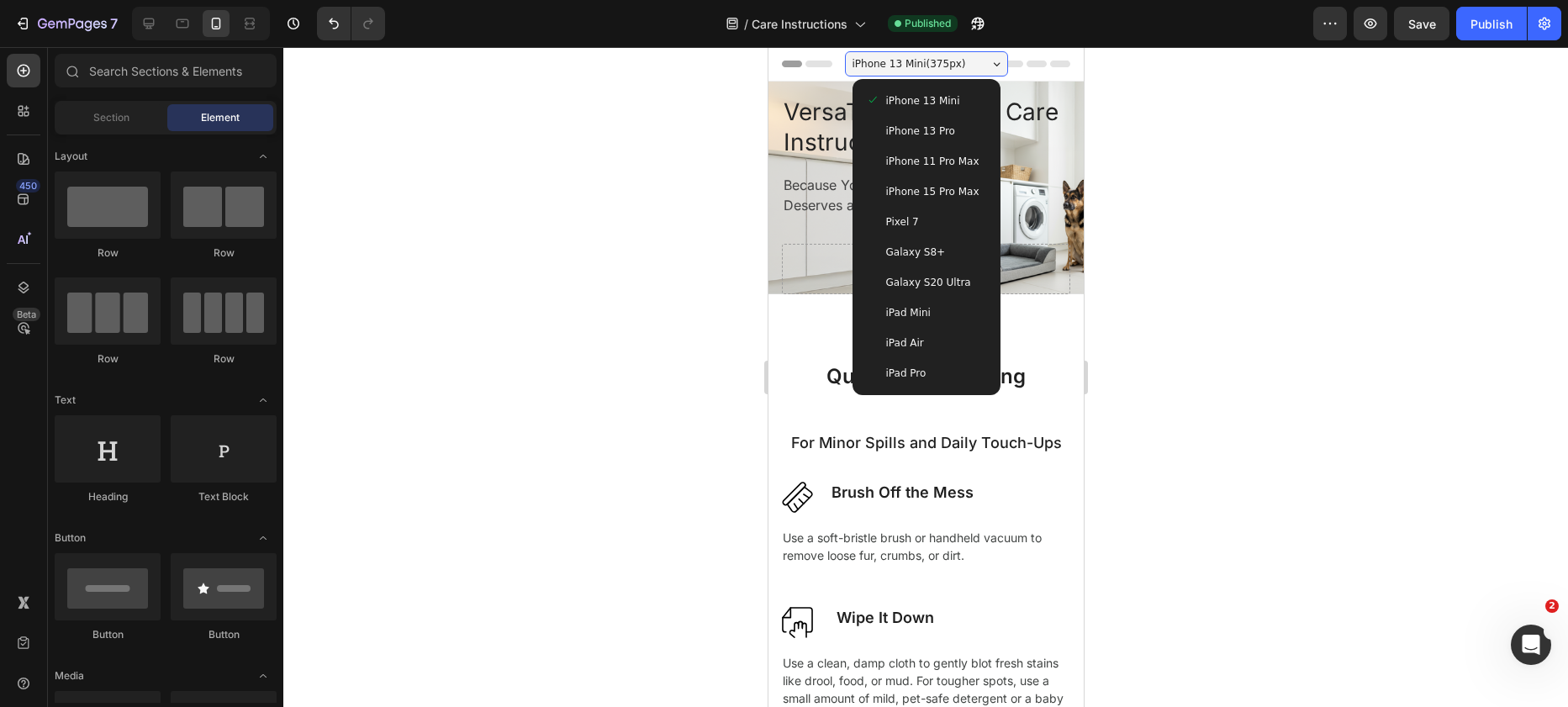
click at [907, 244] on span "Galaxy S8+" at bounding box center [915, 252] width 60 height 17
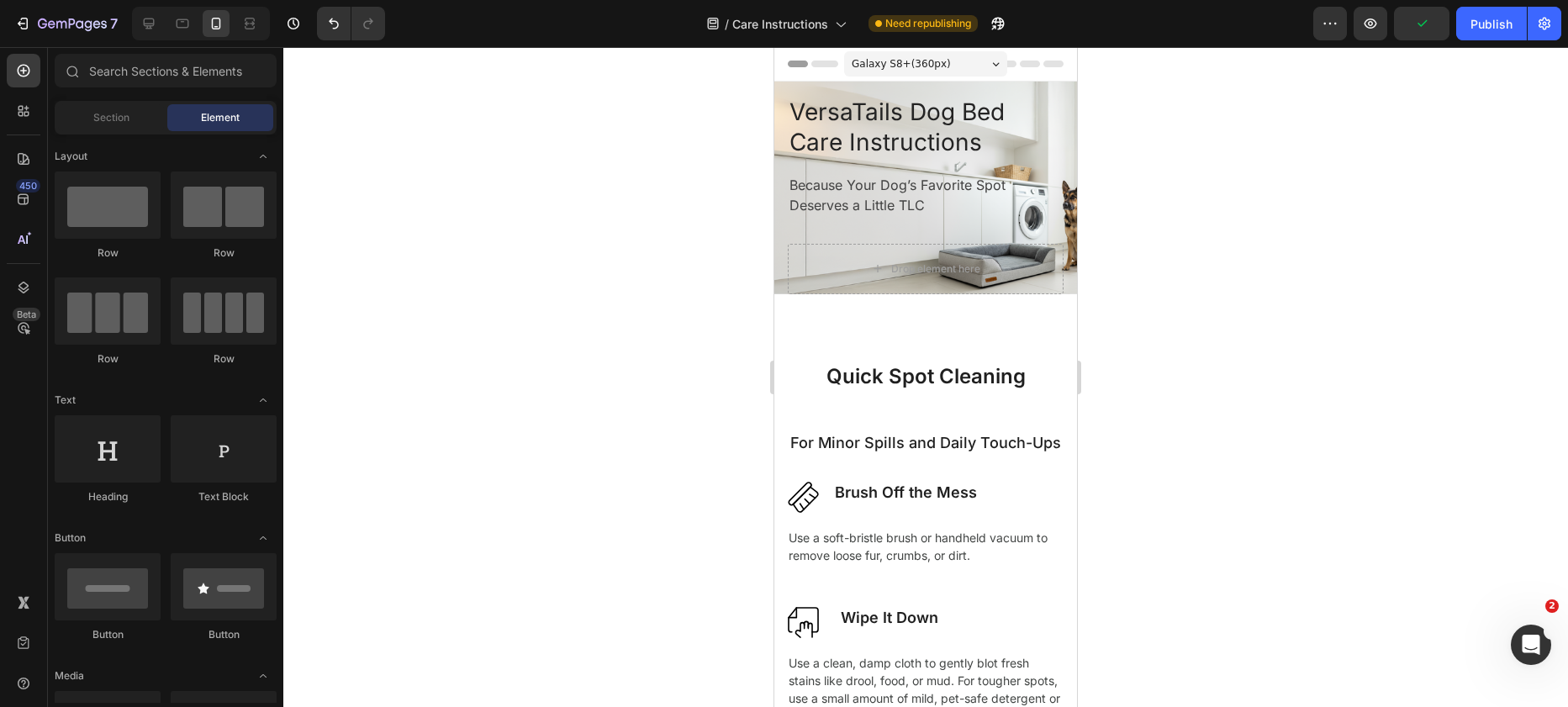
click at [982, 61] on div "Galaxy S8+ ( 360 px)" at bounding box center [925, 63] width 163 height 26
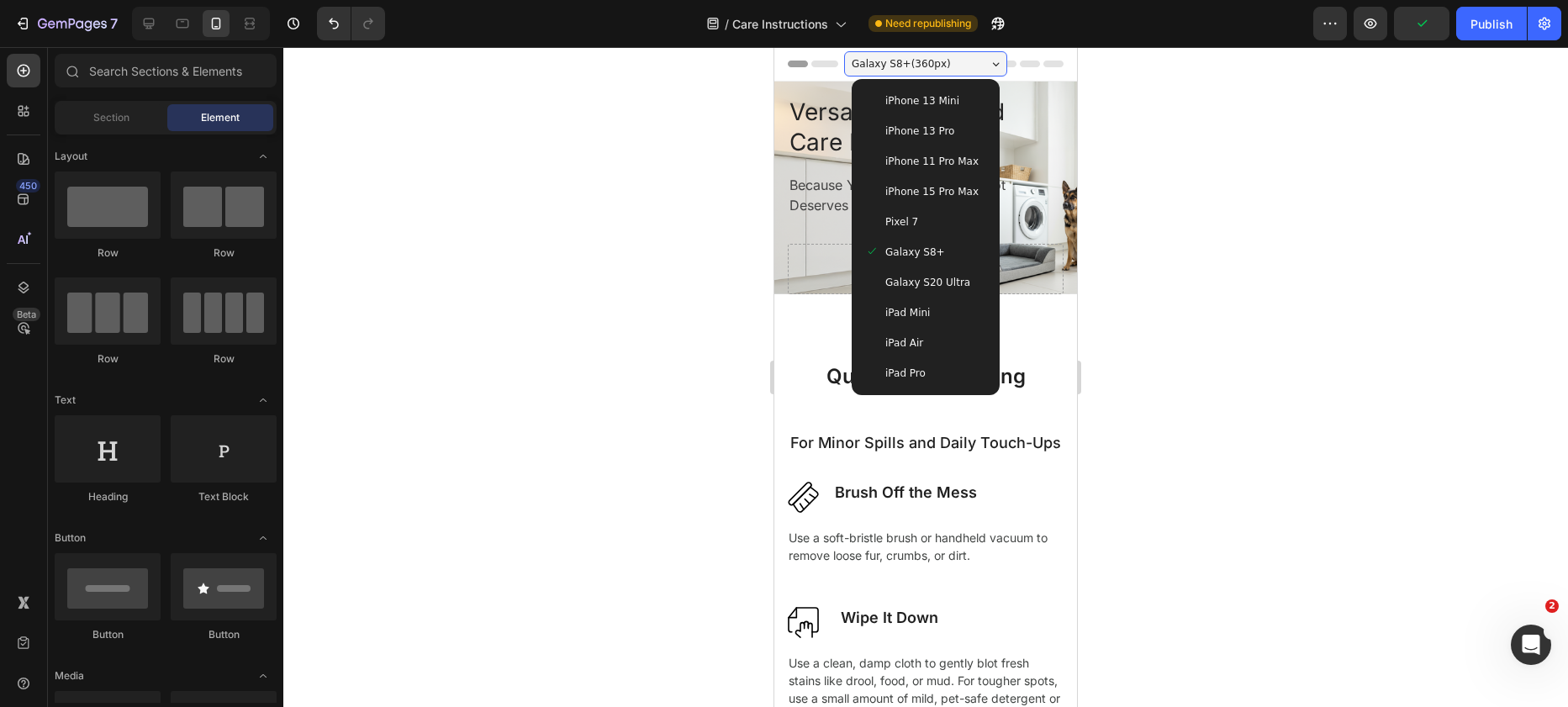
drag, startPoint x: 919, startPoint y: 283, endPoint x: 961, endPoint y: 235, distance: 63.8
click at [920, 283] on span "Galaxy S20 Ultra" at bounding box center [927, 282] width 84 height 17
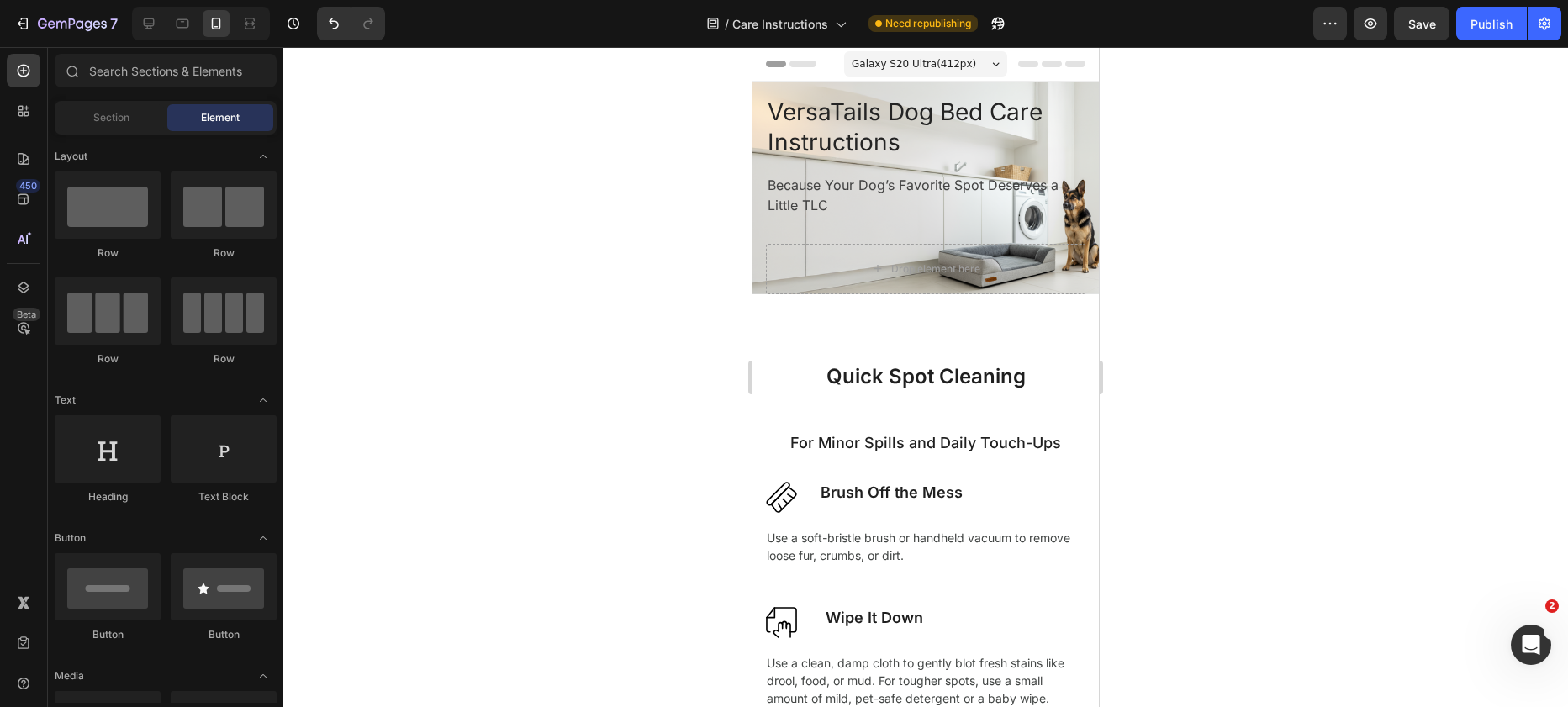
click at [978, 64] on div "Galaxy S20 Ultra ( 412 px)" at bounding box center [925, 63] width 163 height 26
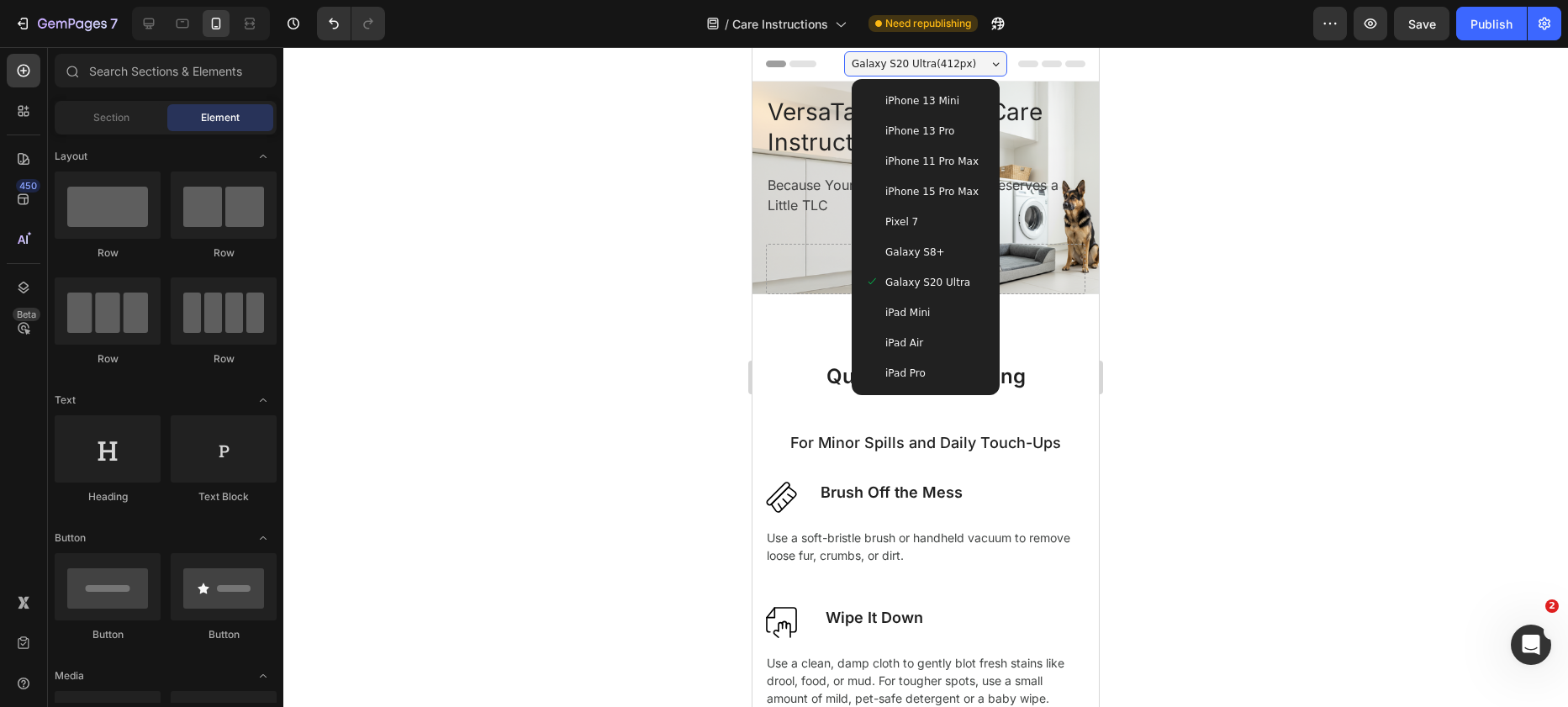
drag, startPoint x: 927, startPoint y: 333, endPoint x: 964, endPoint y: 333, distance: 37.0
click at [927, 333] on div "iPad Air" at bounding box center [925, 343] width 135 height 30
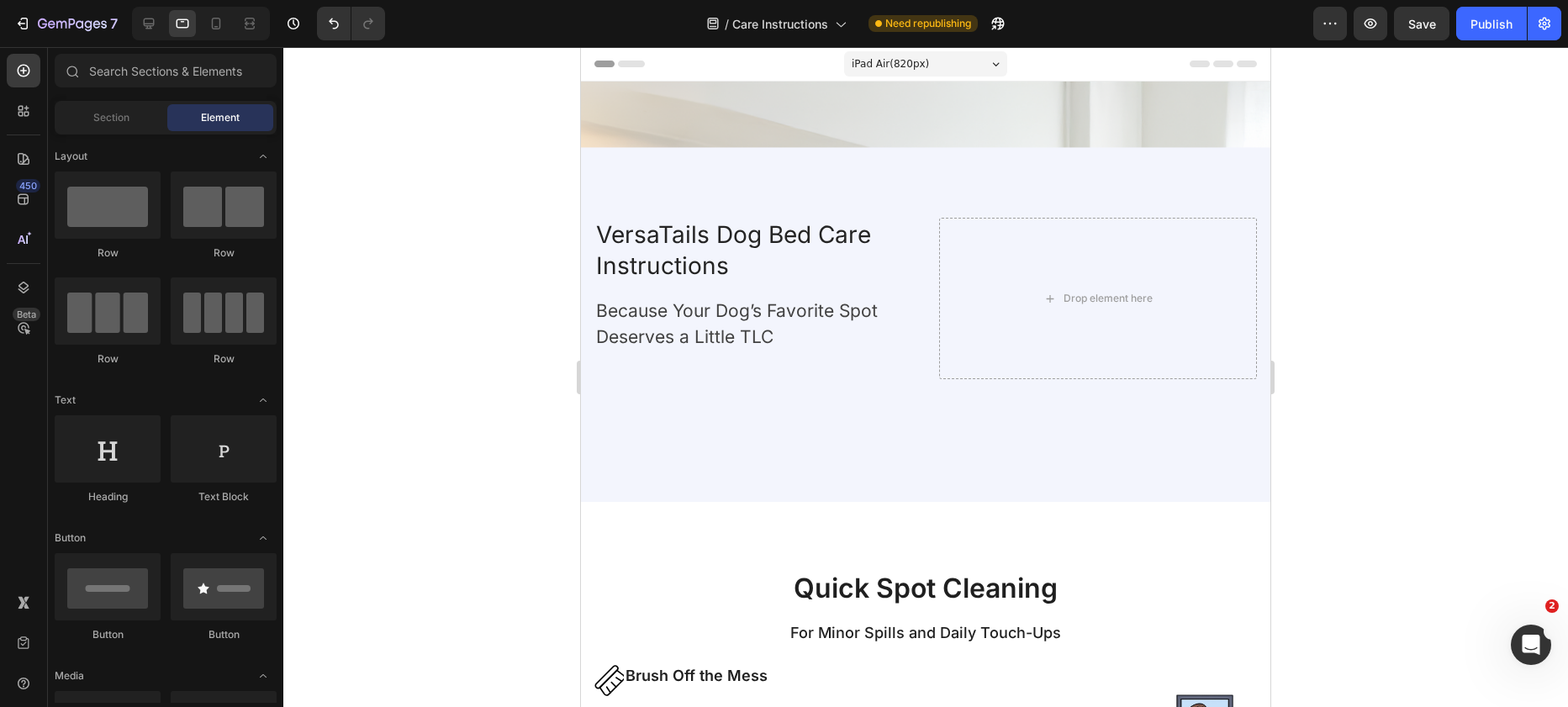
click at [992, 63] on icon at bounding box center [995, 64] width 8 height 4
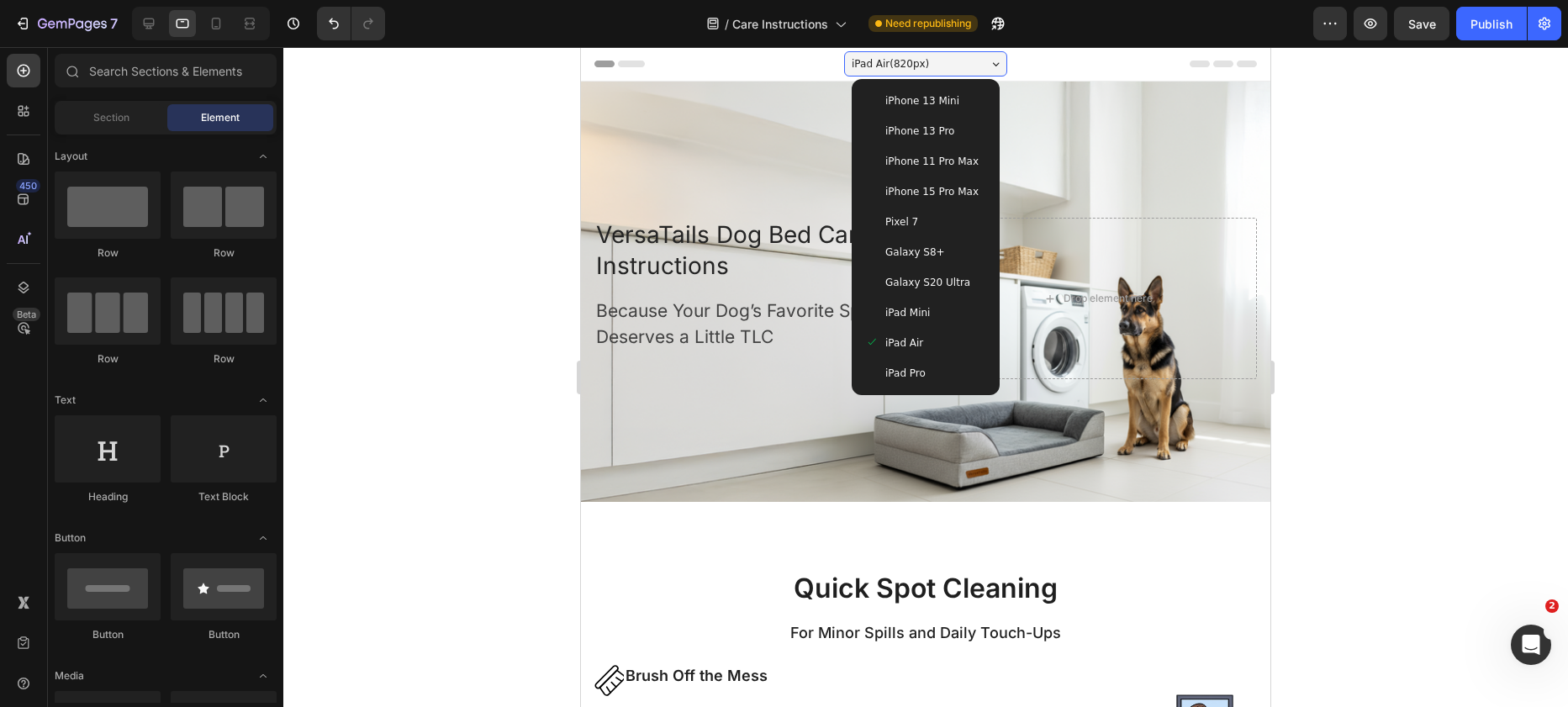
click at [919, 281] on span "Galaxy S20 Ultra" at bounding box center [927, 282] width 84 height 17
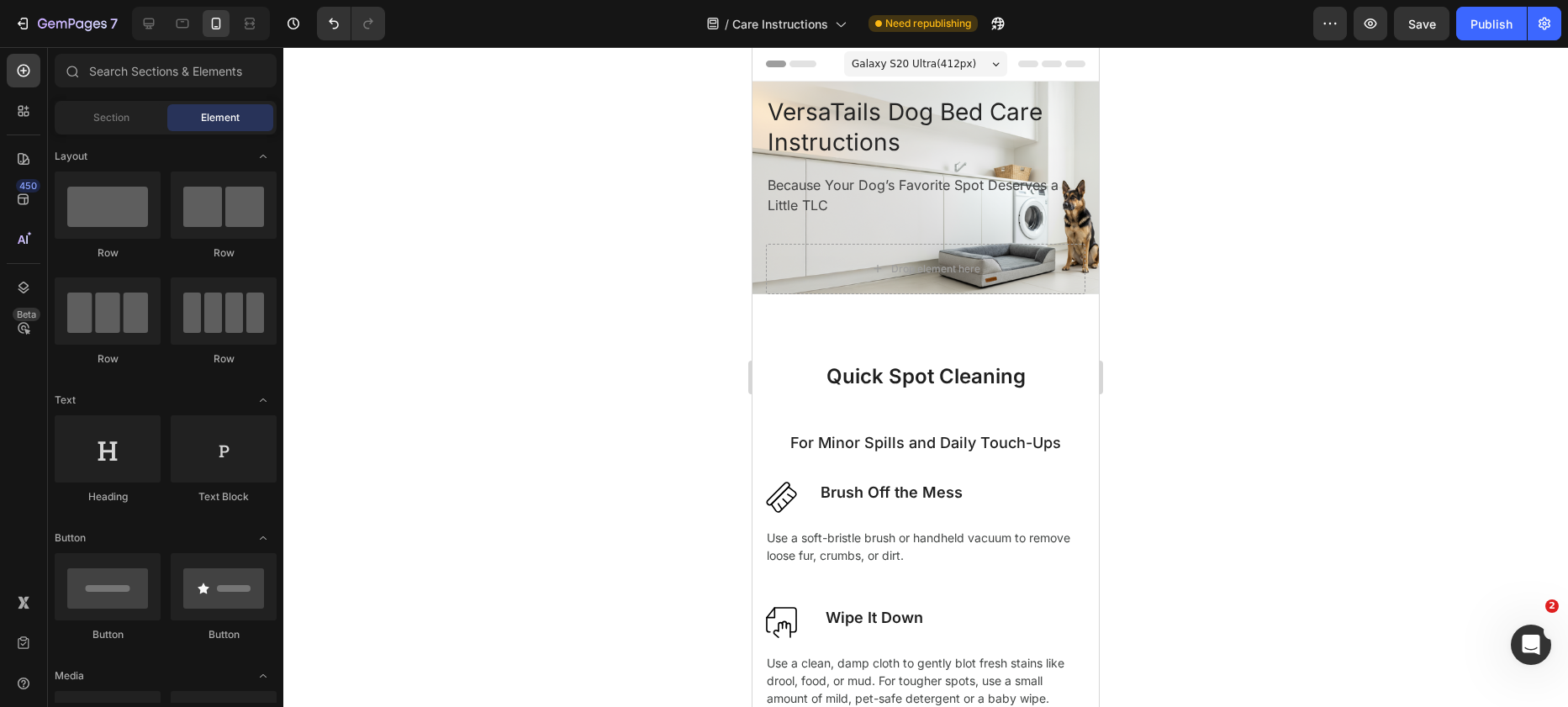
click at [992, 63] on icon at bounding box center [995, 64] width 8 height 4
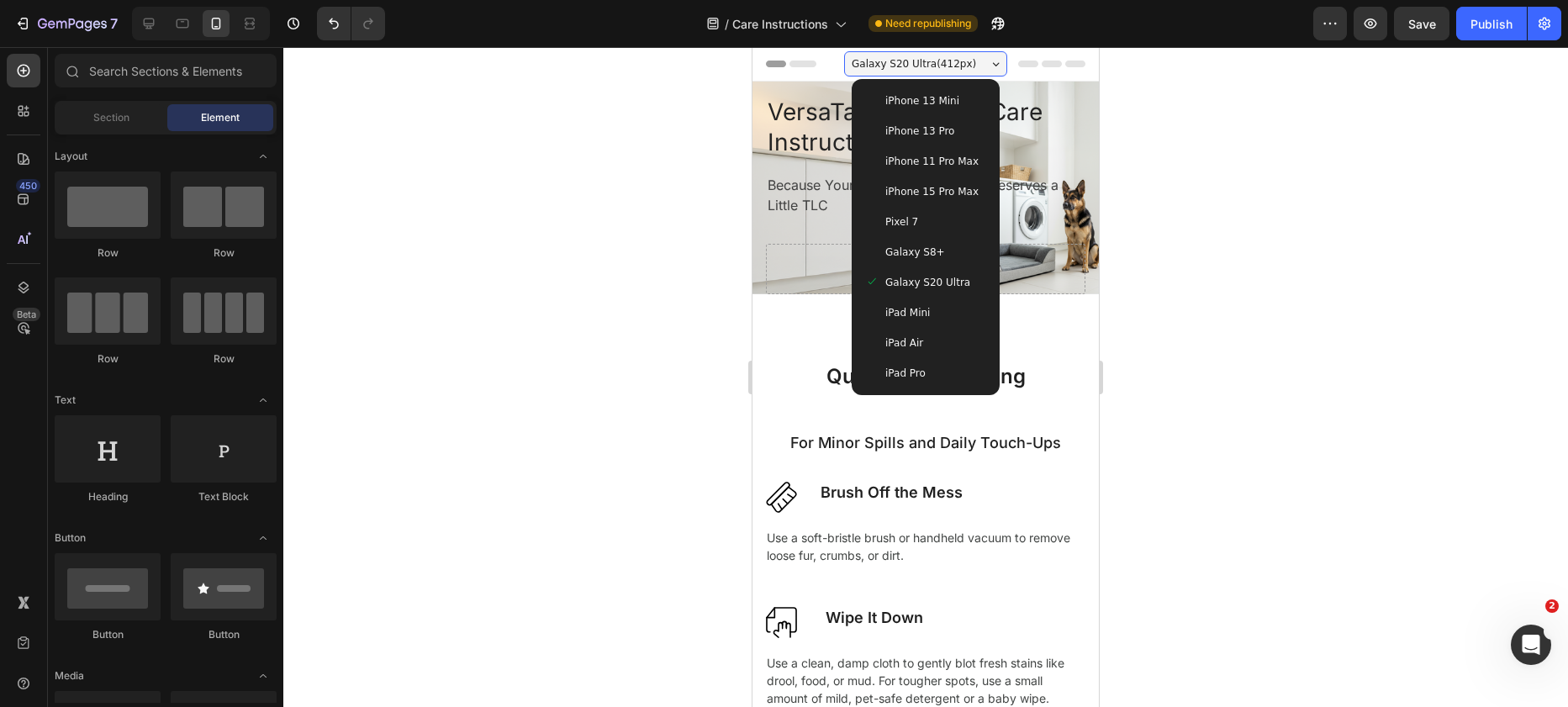
click at [962, 96] on div "iPhone 13 Mini" at bounding box center [926, 100] width 121 height 17
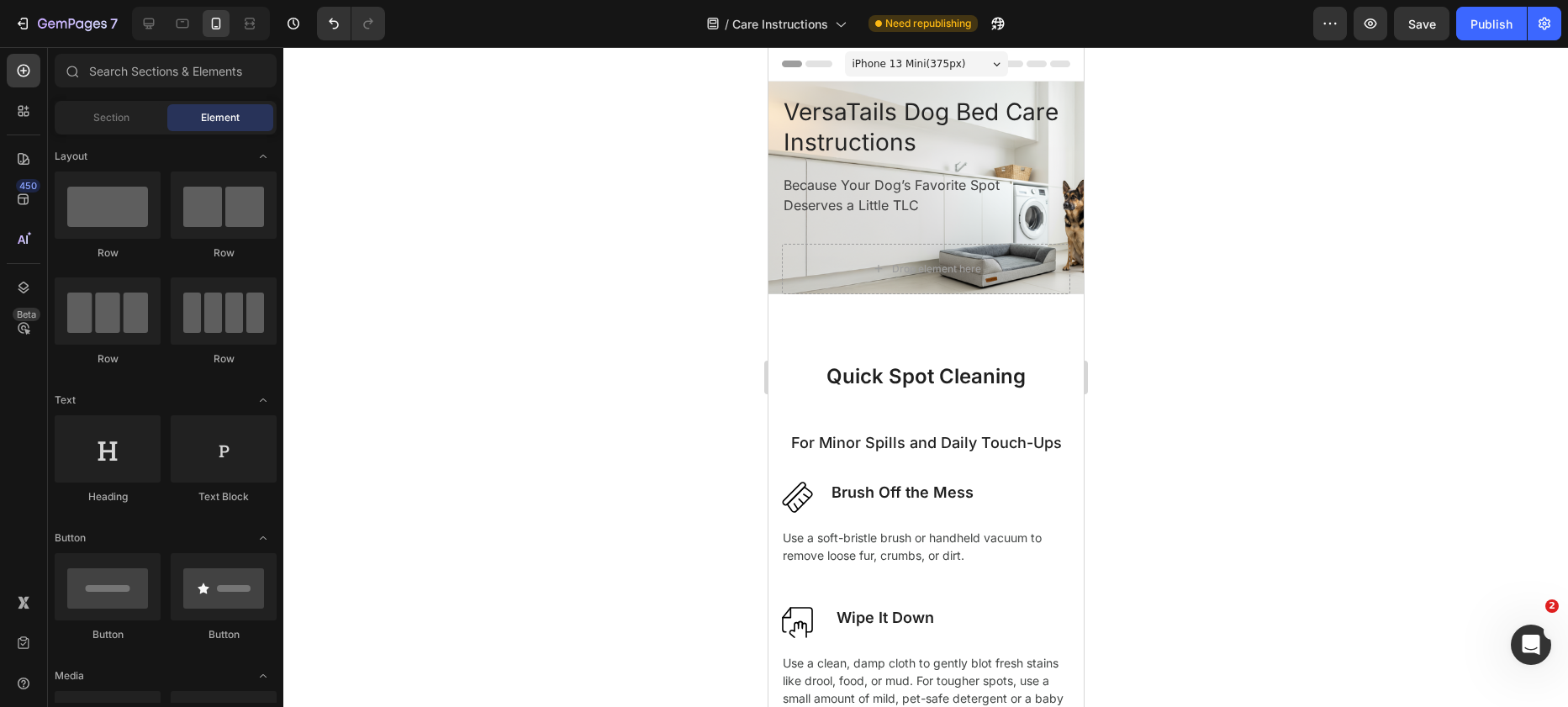
click at [961, 71] on div "iPhone 13 Mini ( 375 px)" at bounding box center [925, 63] width 163 height 26
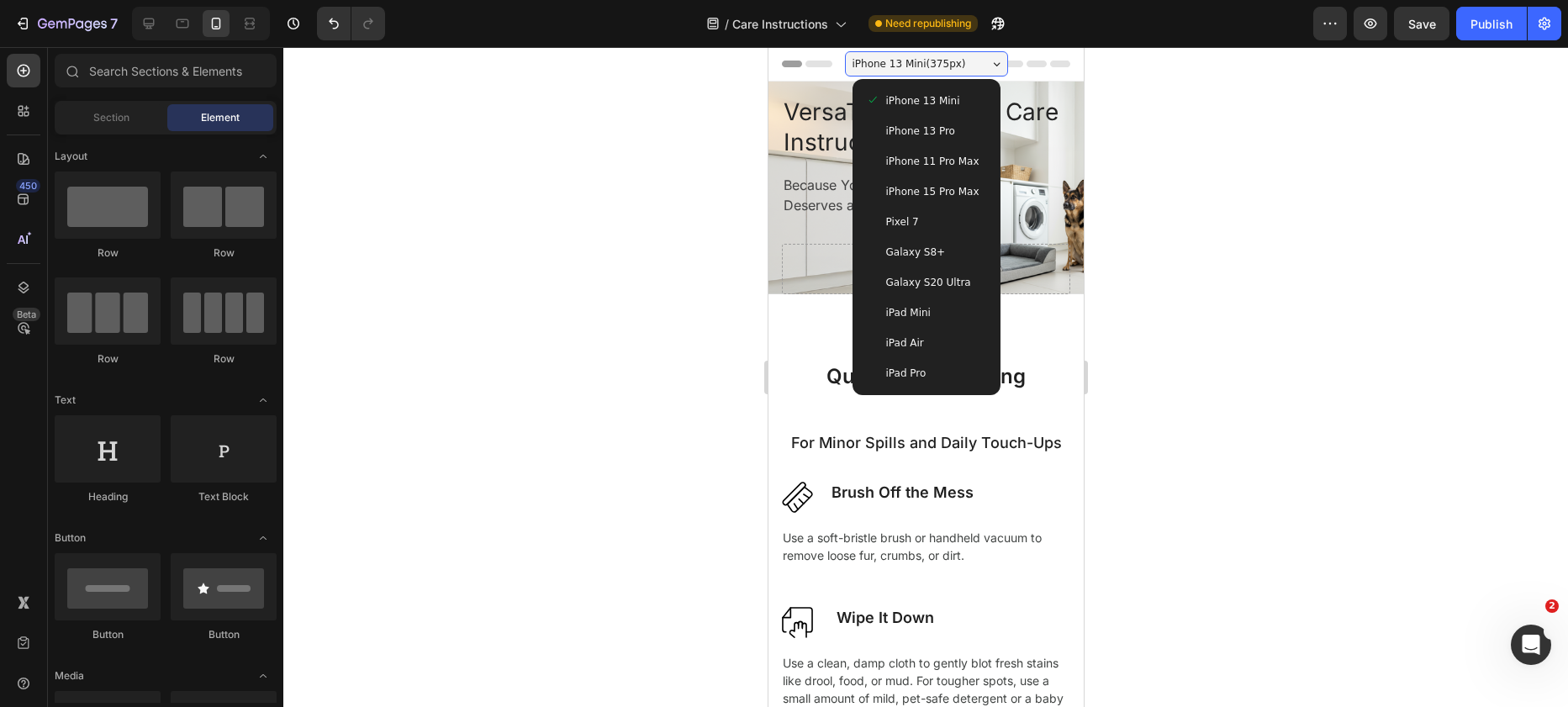
click at [955, 126] on div "iPhone 13 Pro" at bounding box center [926, 130] width 121 height 17
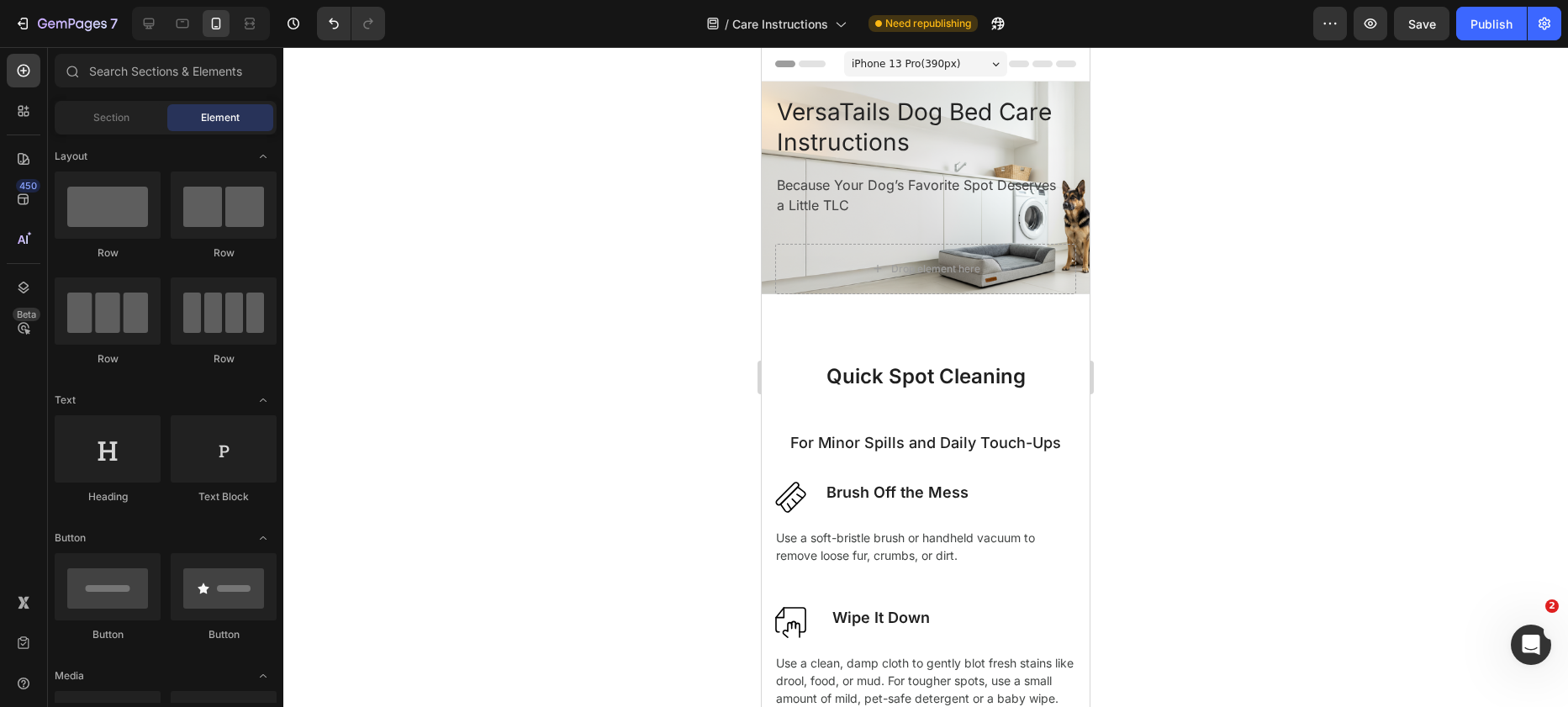
click at [964, 70] on div "iPhone 13 Pro ( 390 px)" at bounding box center [925, 63] width 163 height 26
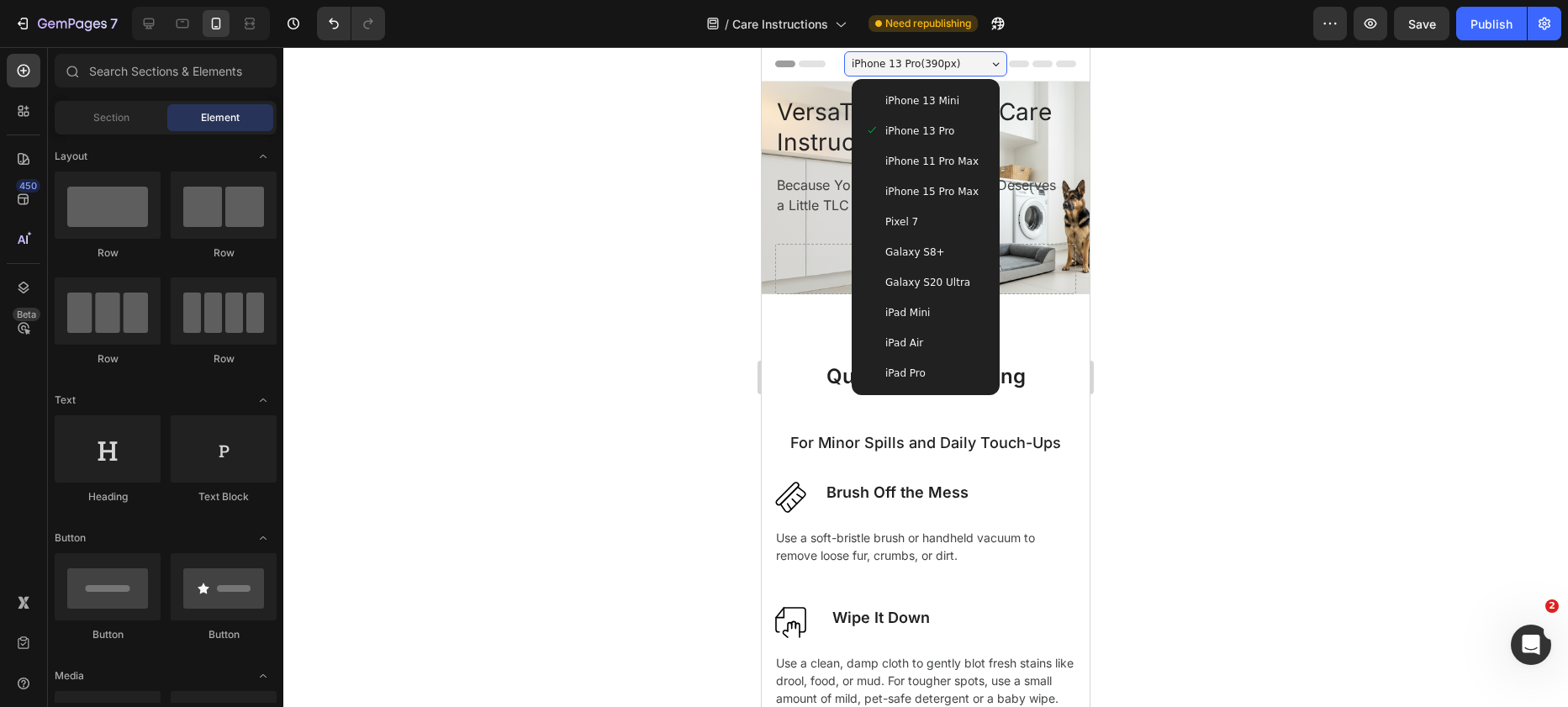
click at [953, 156] on span "iPhone 11 Pro Max" at bounding box center [932, 161] width 93 height 17
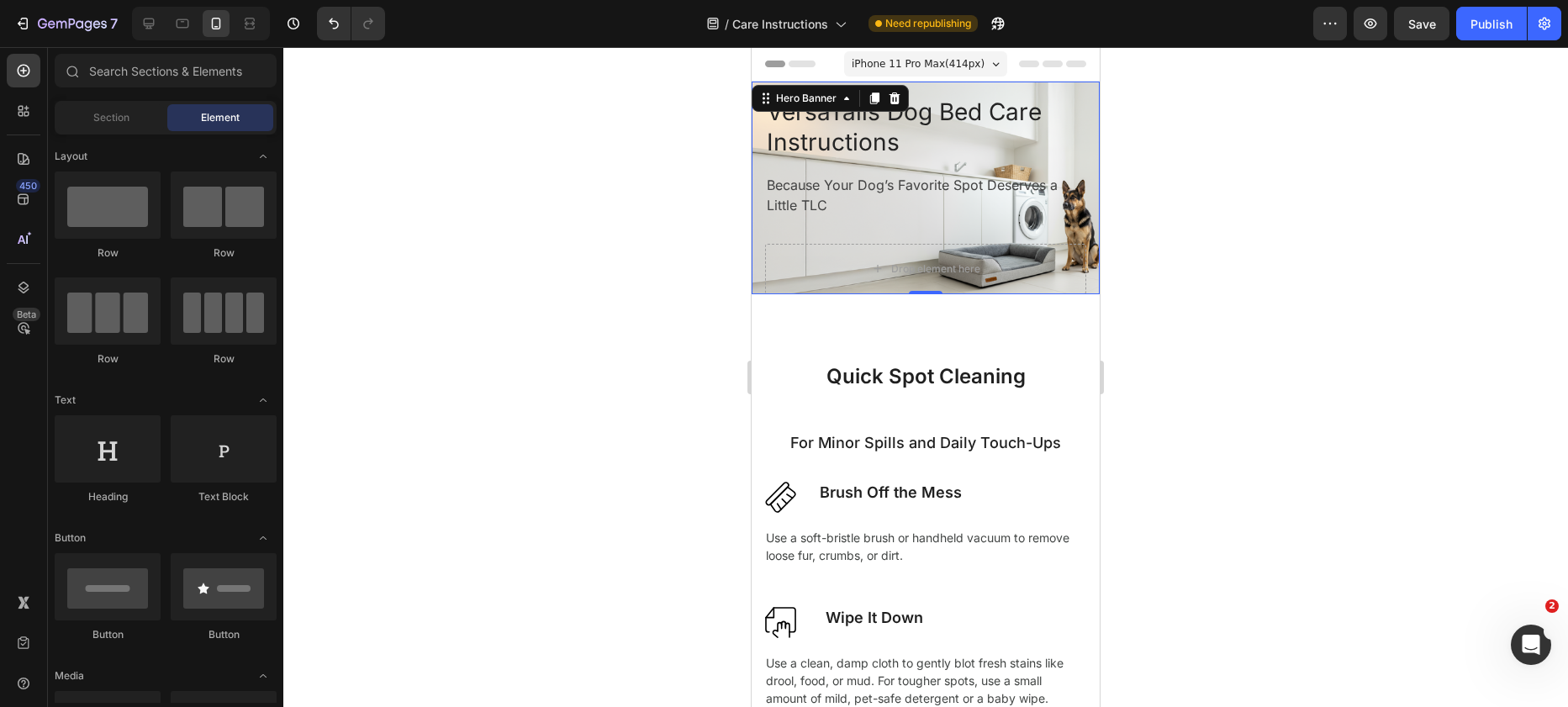
click at [960, 87] on div "VersaTails Dog Bed Care Instructions Heading Because Your Dog’s Favorite Spot D…" at bounding box center [926, 188] width 348 height 213
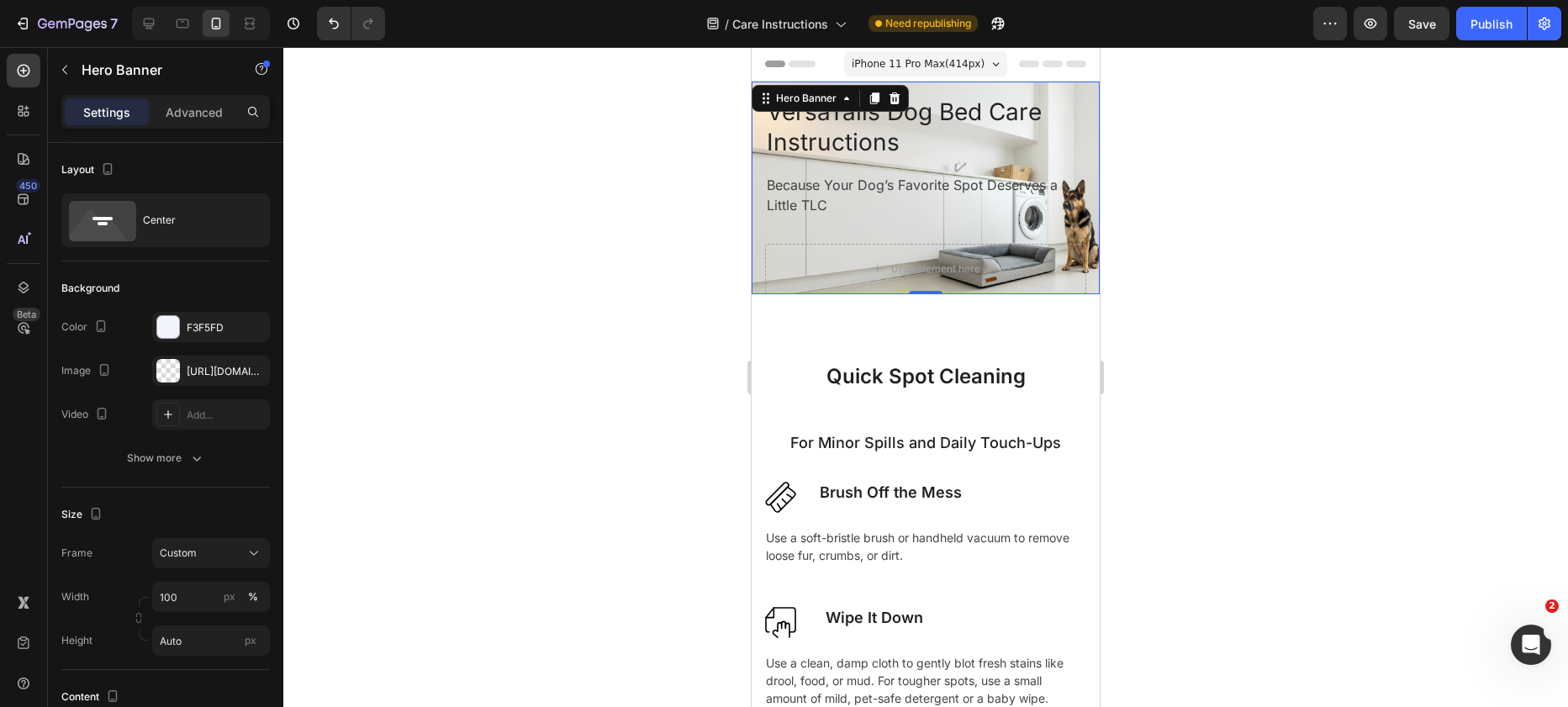
click at [956, 68] on span "iPhone 11 Pro Max ( 414 px)" at bounding box center [918, 63] width 133 height 17
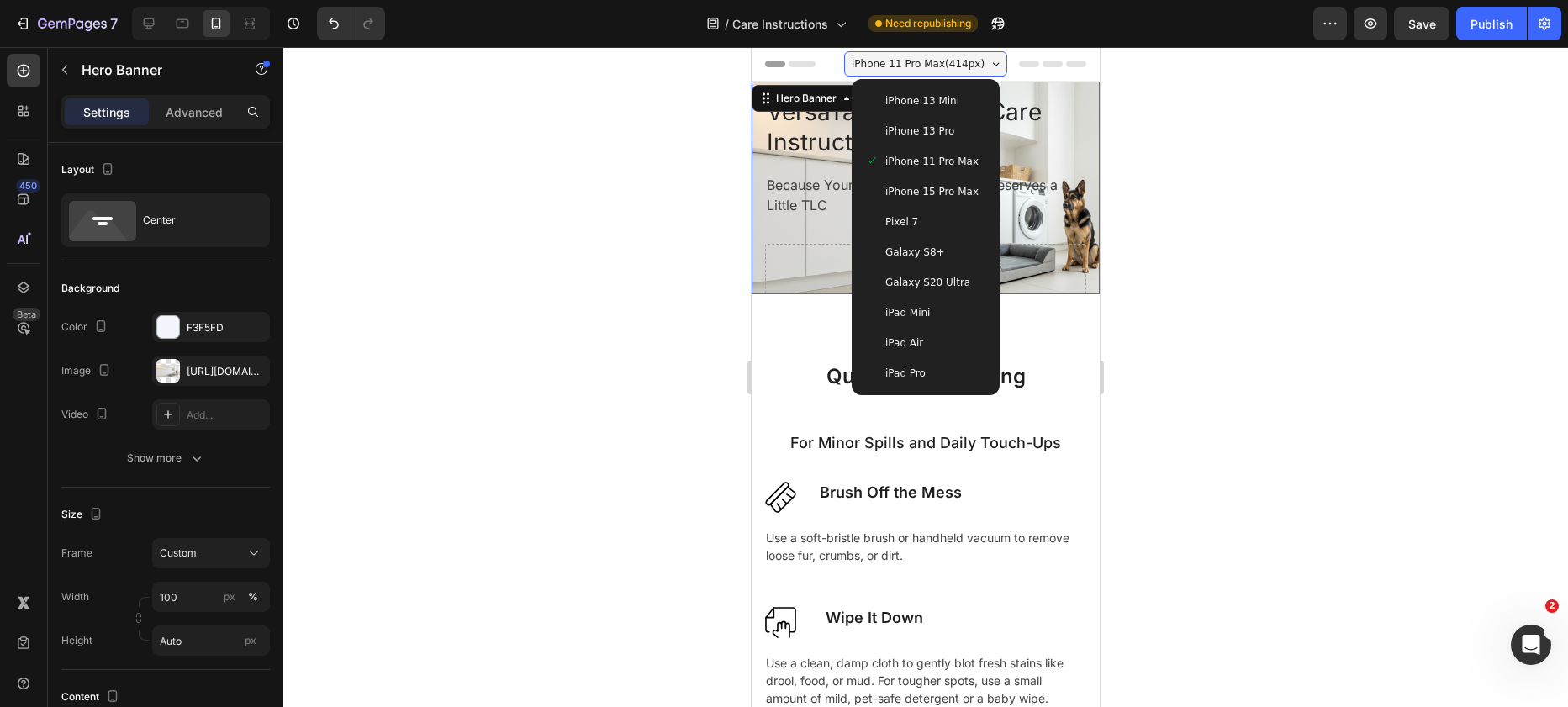
click at [935, 195] on span "iPhone 15 Pro Max" at bounding box center [932, 191] width 93 height 17
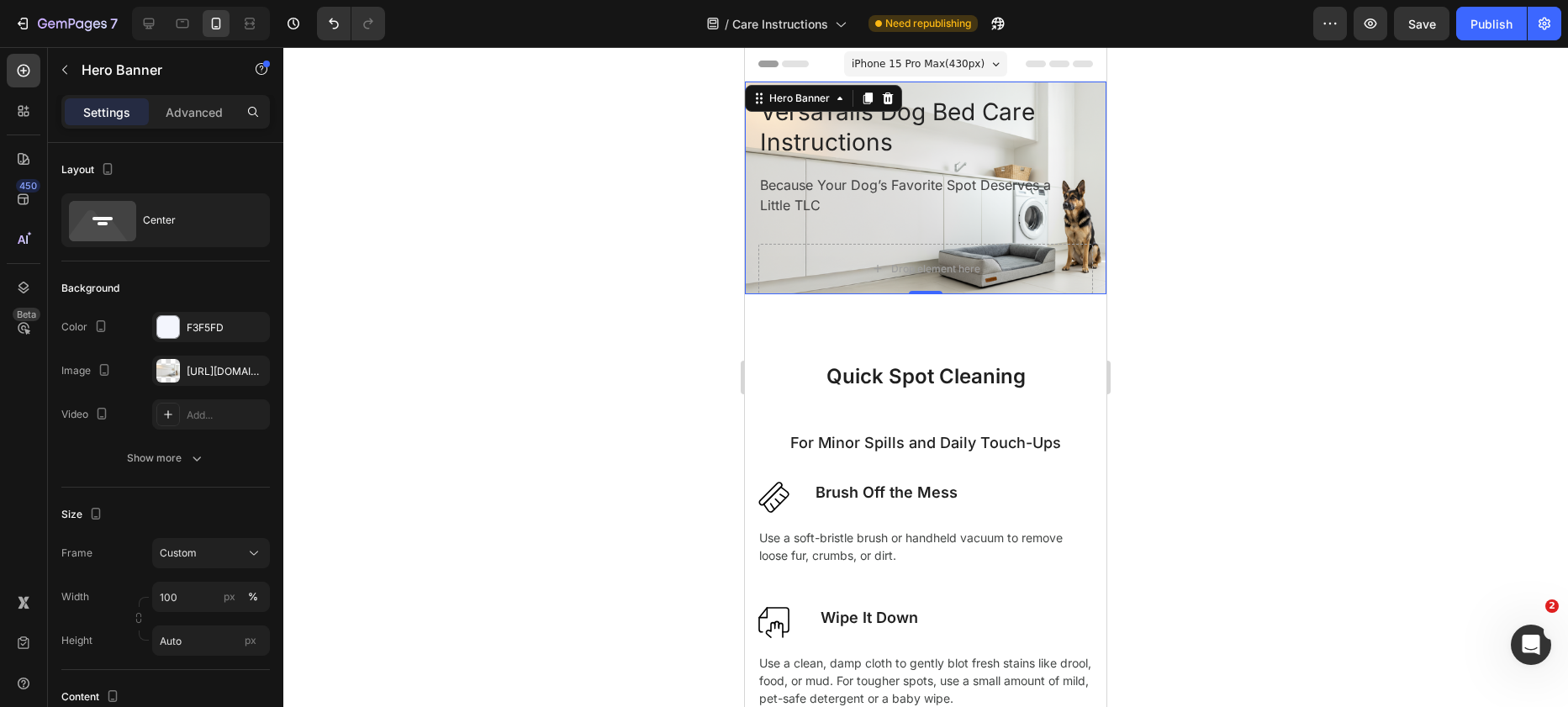
click at [989, 73] on div "iPhone 15 Pro Max ( 430 px)" at bounding box center [925, 63] width 163 height 26
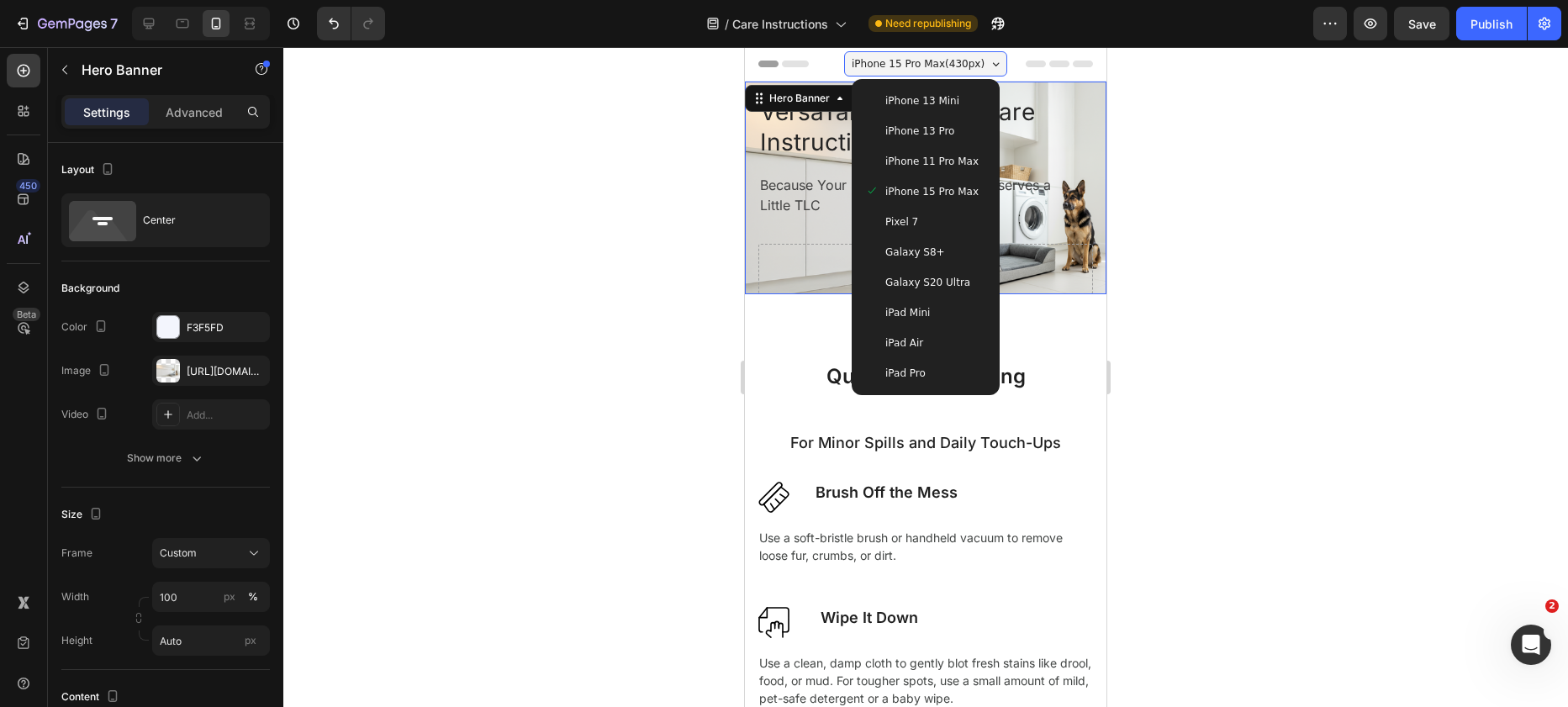
click at [934, 231] on div "Pixel 7" at bounding box center [925, 222] width 135 height 30
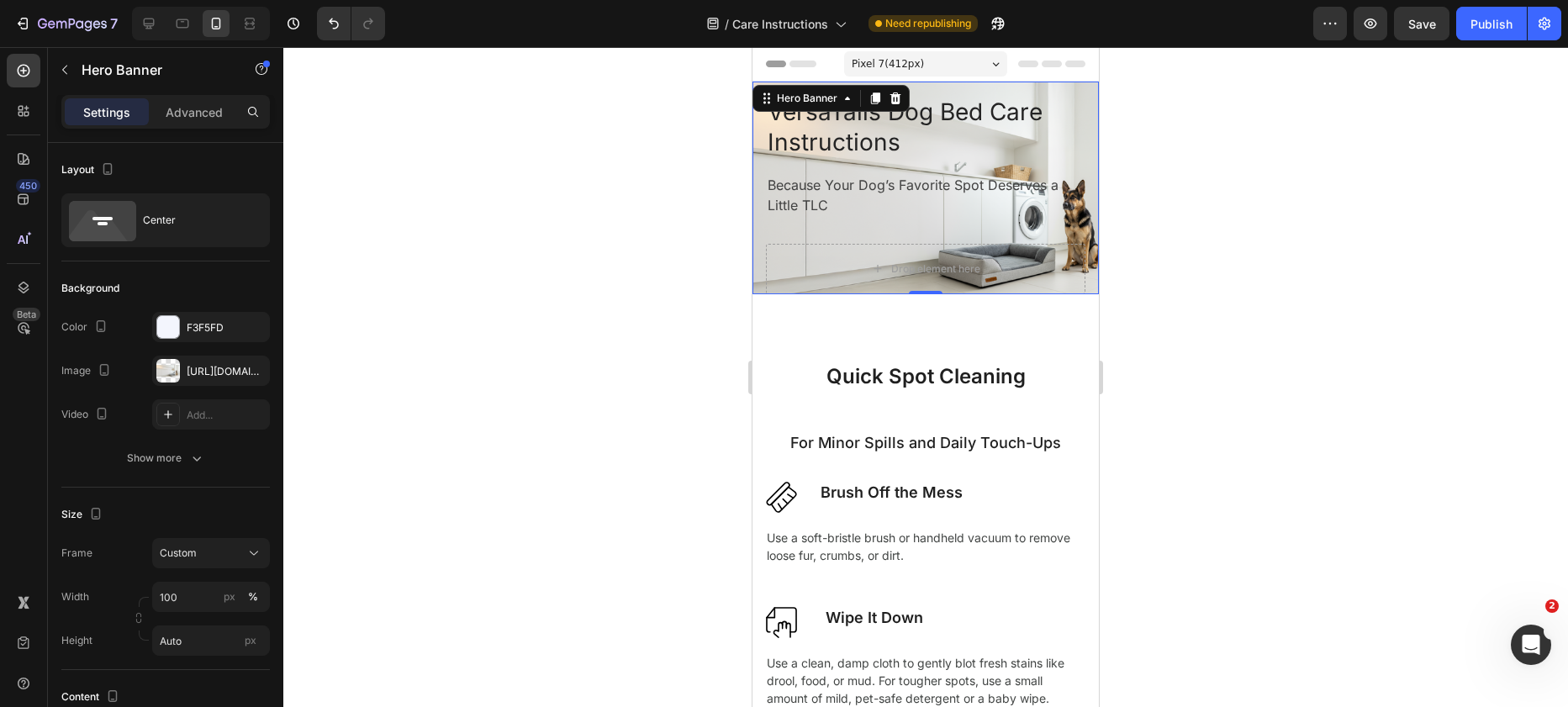
click at [960, 59] on div "Pixel 7 ( 412 px)" at bounding box center [925, 63] width 163 height 26
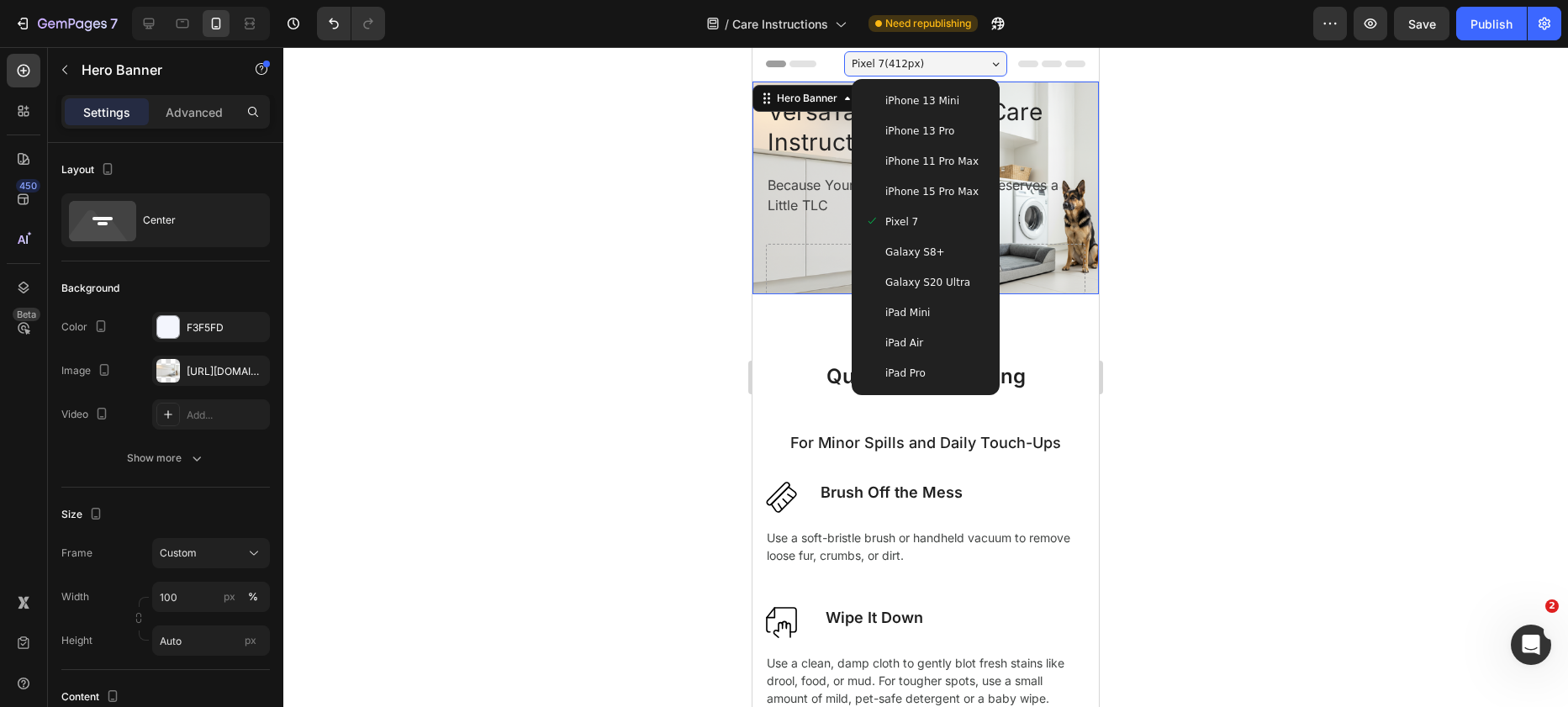
click at [952, 92] on div "iPhone 13 Mini" at bounding box center [926, 100] width 121 height 17
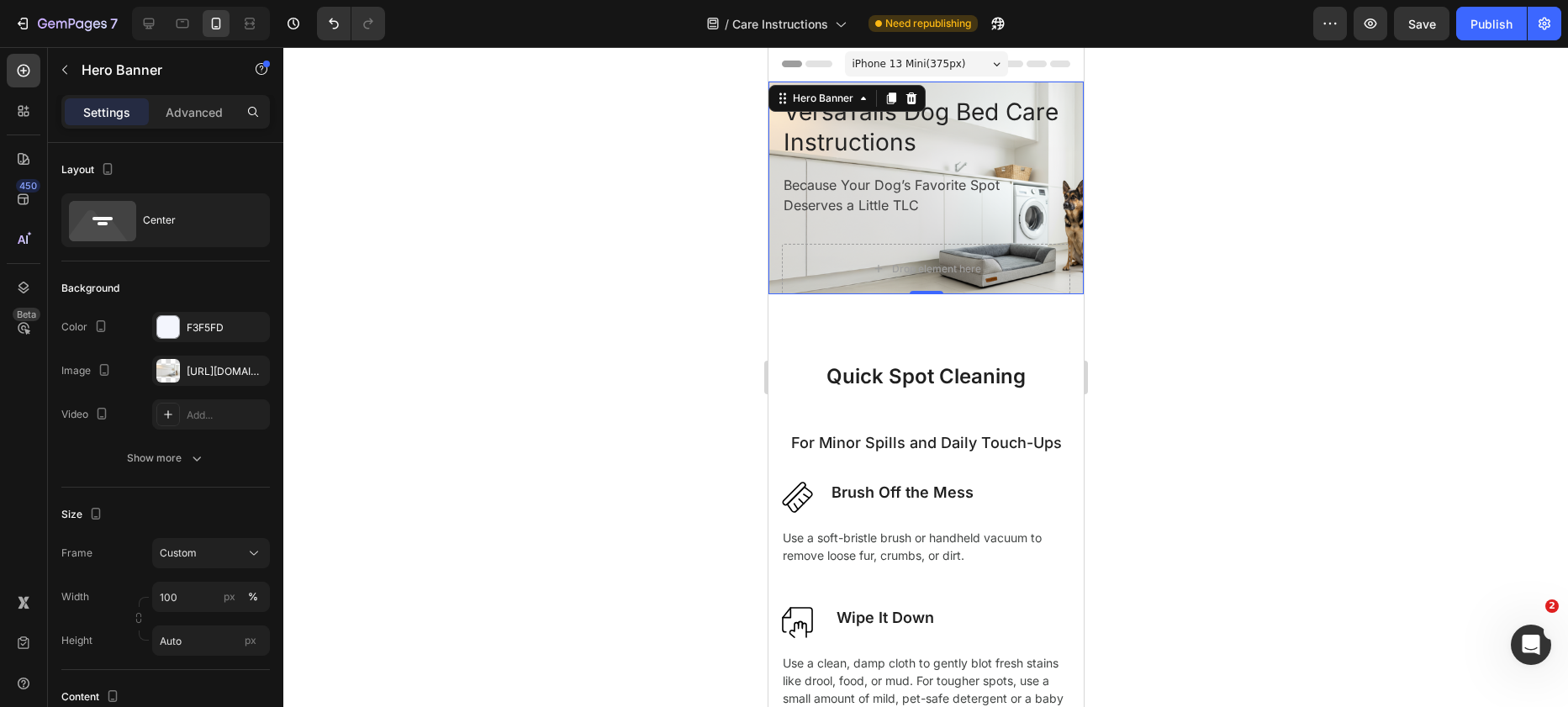
click at [1133, 169] on div at bounding box center [926, 378] width 1285 height 660
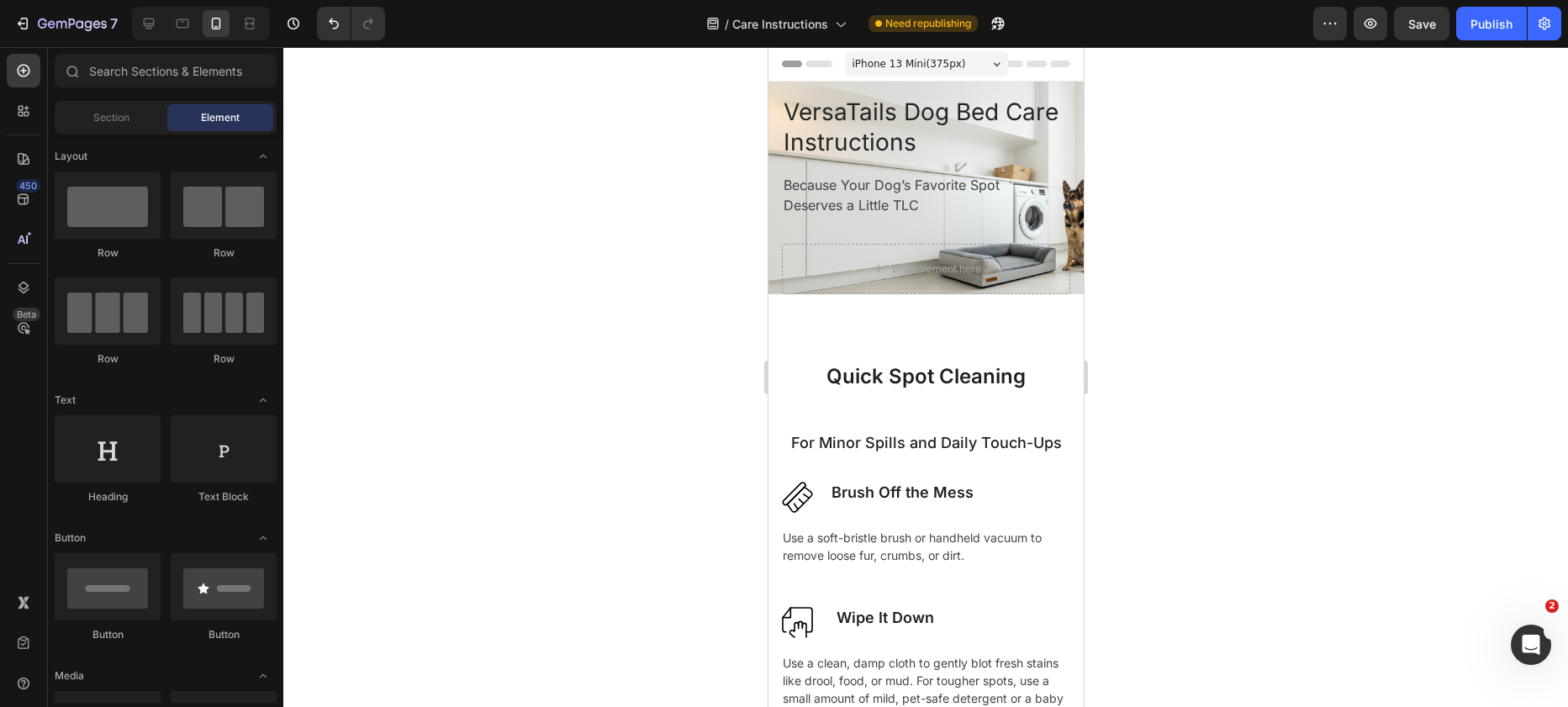
click at [1186, 166] on div at bounding box center [926, 378] width 1285 height 660
click at [997, 61] on div "iPhone 13 Mini ( 375 px)" at bounding box center [925, 63] width 163 height 26
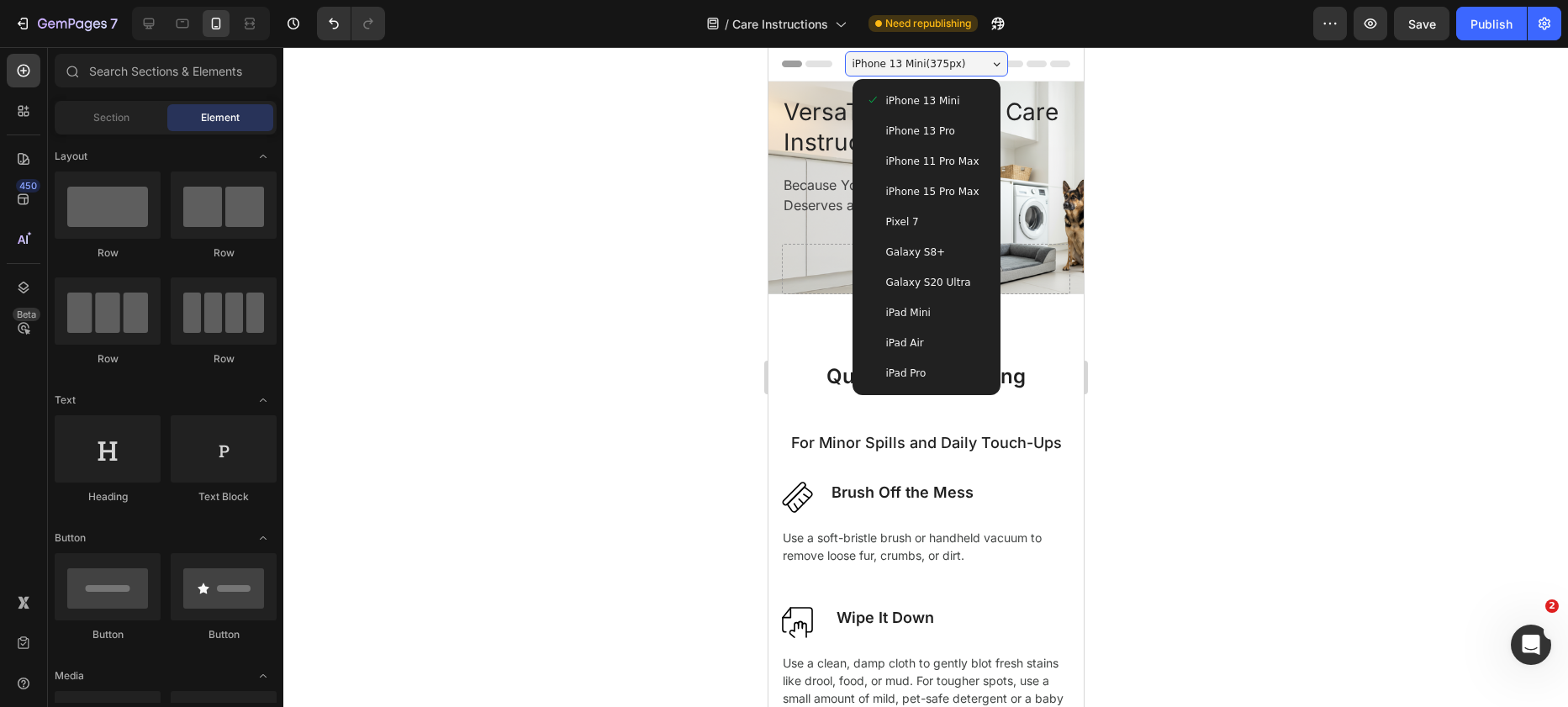
click at [943, 278] on span "Galaxy S20 Ultra" at bounding box center [927, 282] width 84 height 17
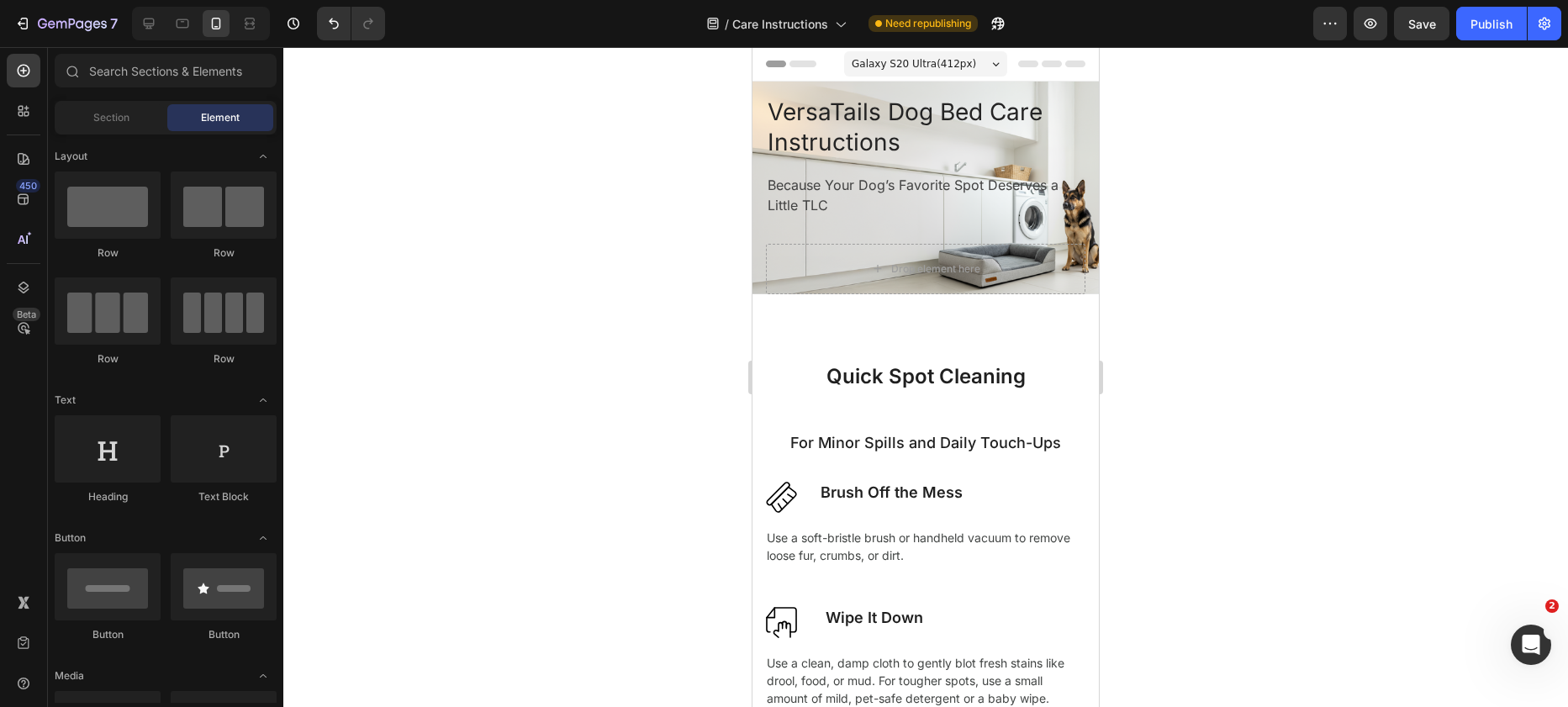
click at [995, 55] on div "Galaxy S20 Ultra ( 412 px)" at bounding box center [925, 63] width 163 height 26
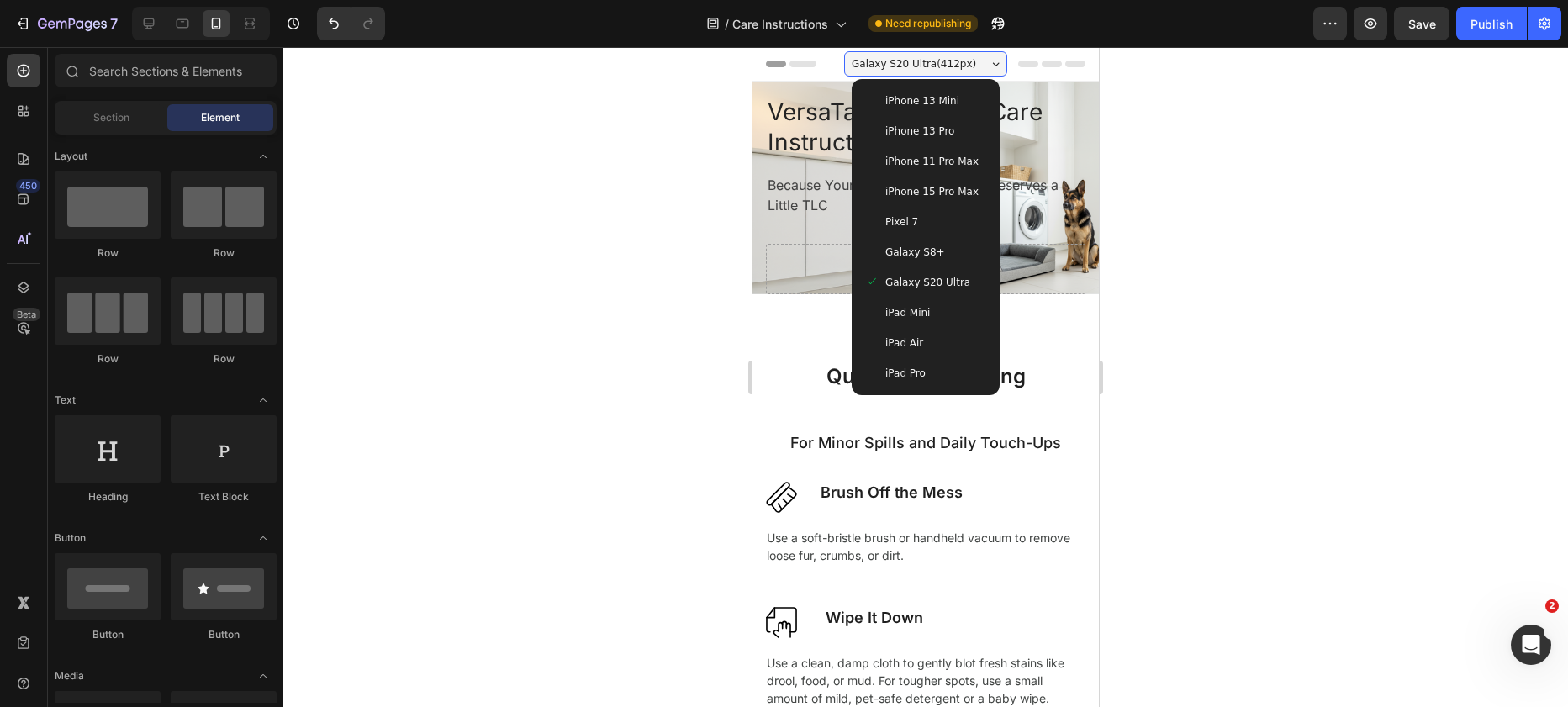
click at [977, 85] on div "iPhone 13 Mini iPhone 13 Pro iPhone 11 Pro Max iPhone 15 Pro Max Pixel 7 Galaxy…" at bounding box center [926, 237] width 148 height 316
click at [970, 91] on div "iPhone 13 Mini" at bounding box center [925, 100] width 135 height 30
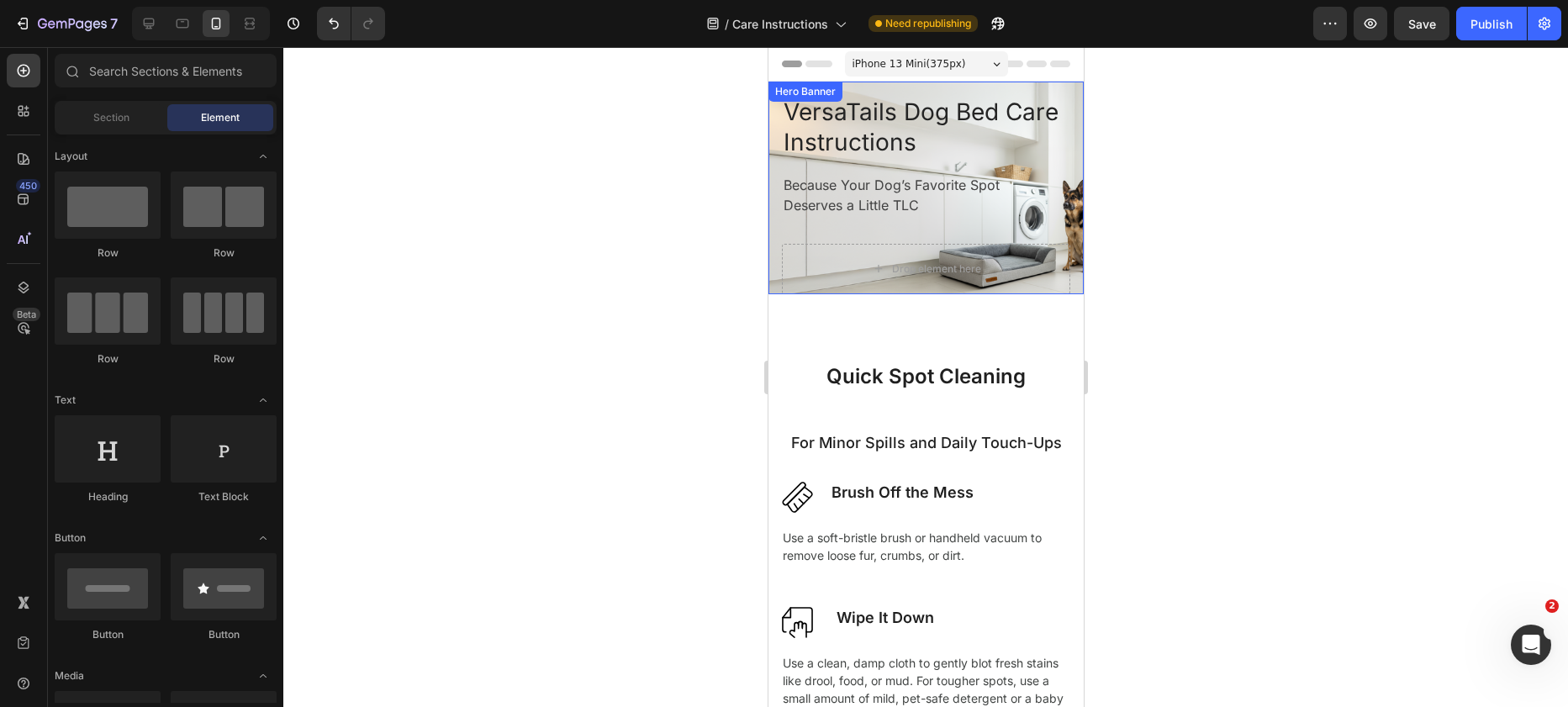
click at [809, 206] on p "Because Your Dog’s Favorite Spot Deserves a Little TLC" at bounding box center [916, 195] width 268 height 41
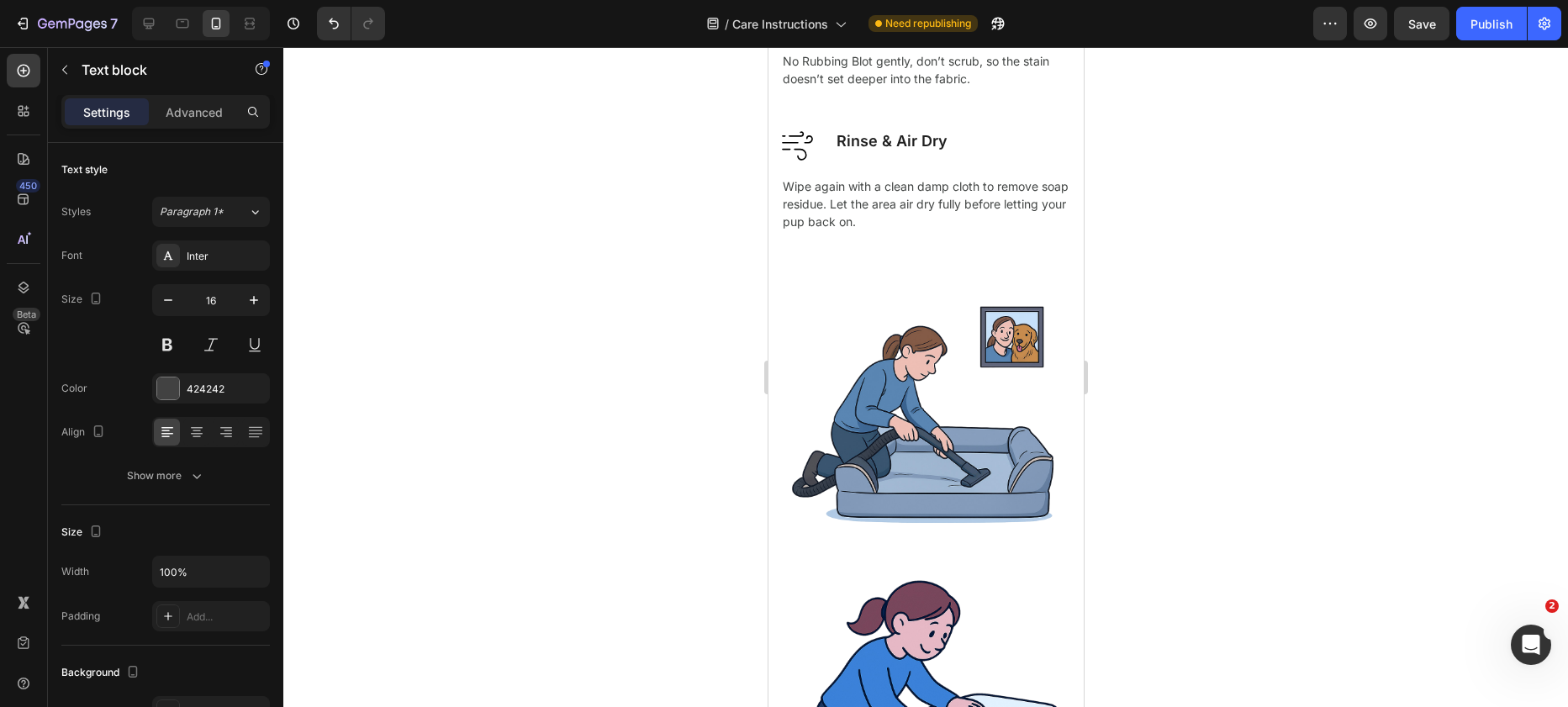
scroll to position [753, 0]
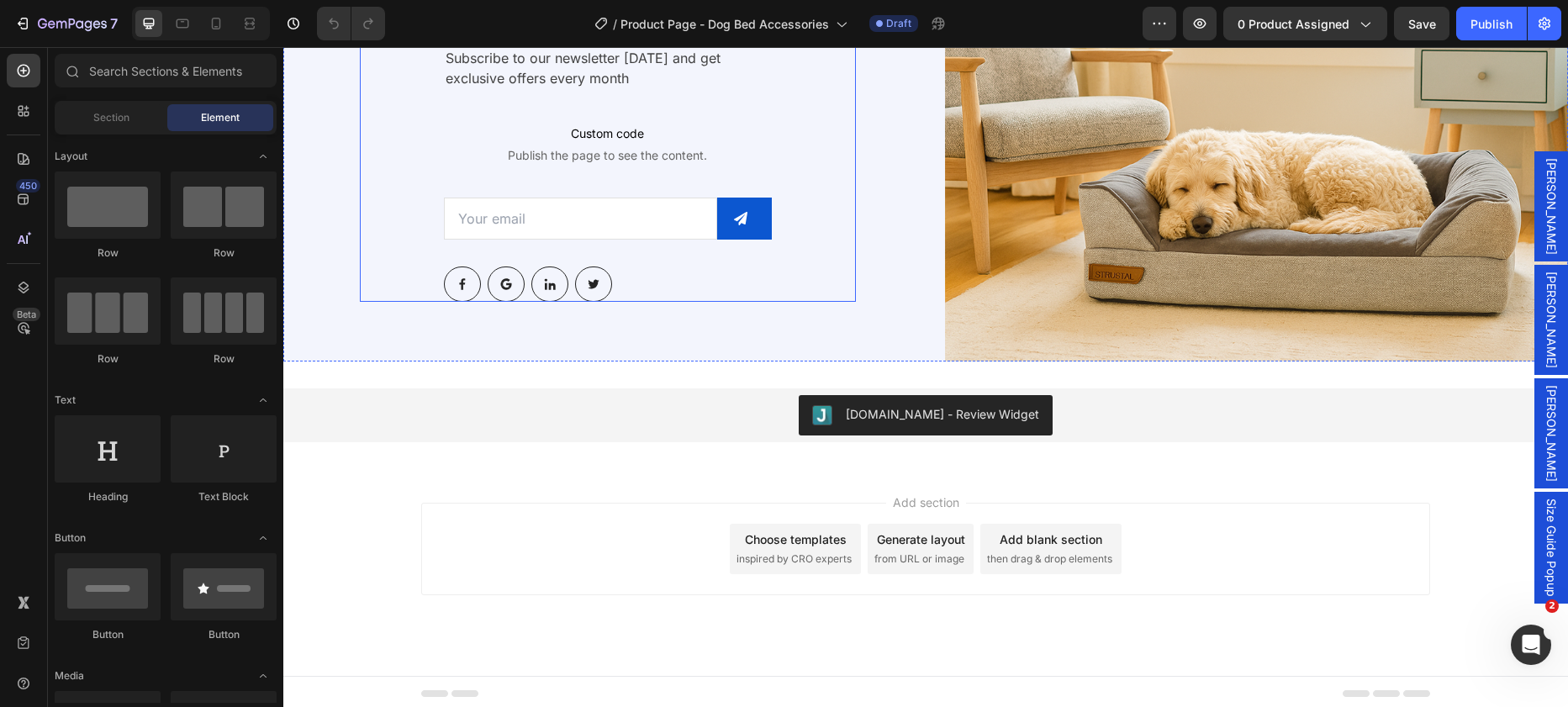
scroll to position [6181, 0]
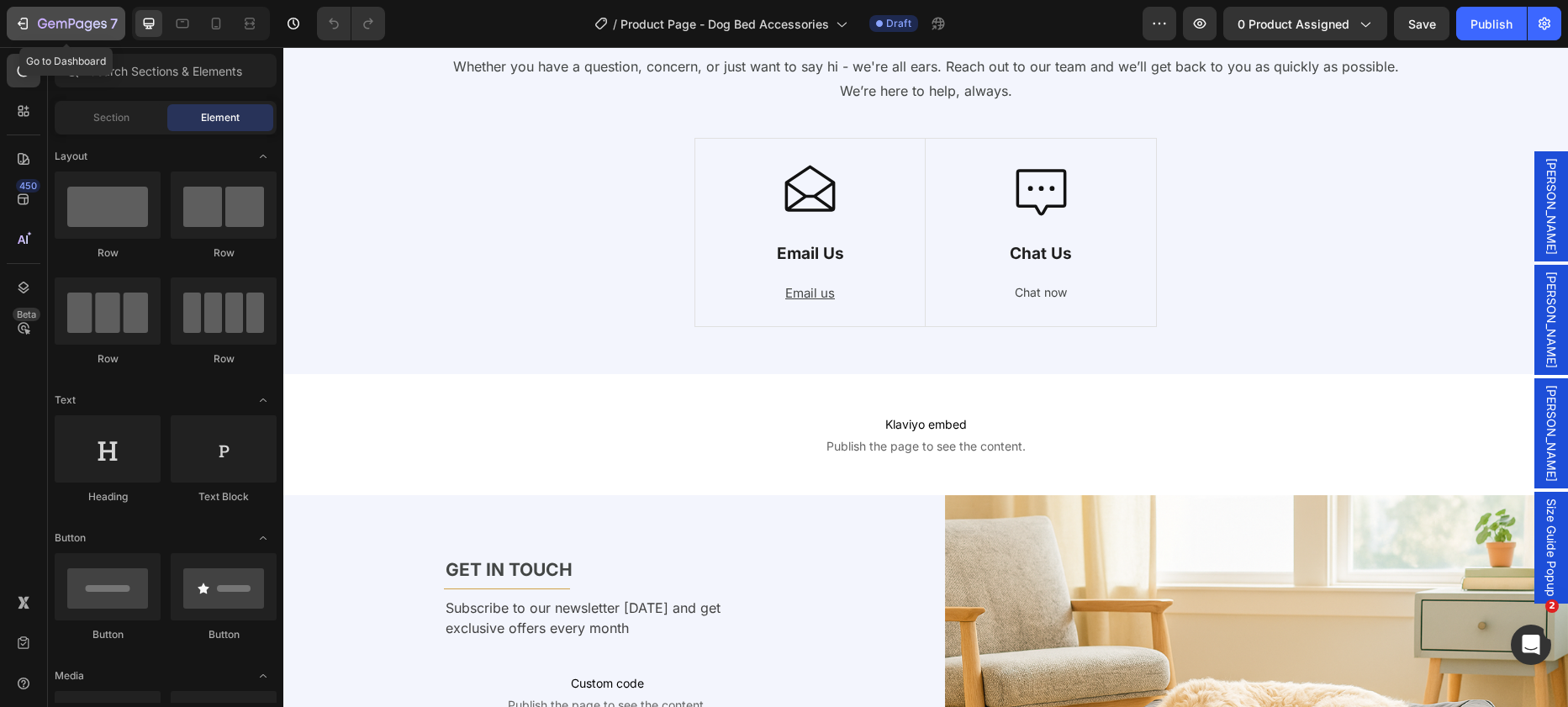
click at [104, 23] on icon "button" at bounding box center [72, 25] width 69 height 14
